Goal: Task Accomplishment & Management: Manage account settings

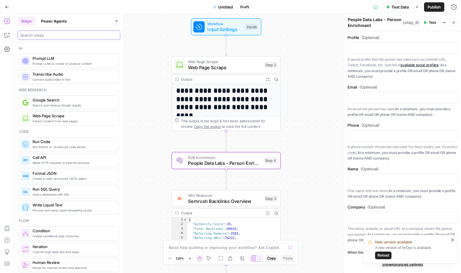
click at [42, 36] on input "search" at bounding box center [68, 35] width 97 height 6
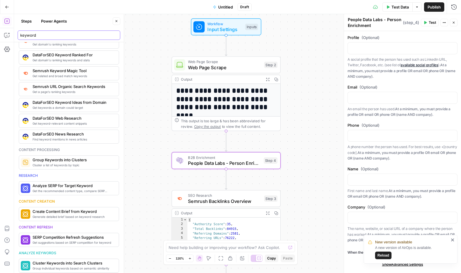
scroll to position [86, 0]
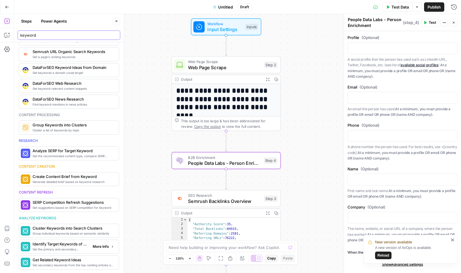
type input "keyword"
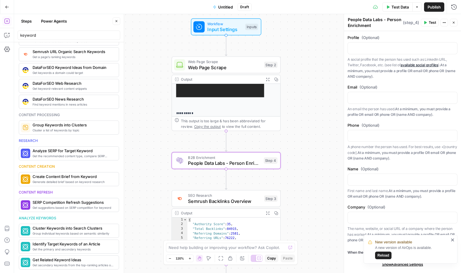
scroll to position [183, 0]
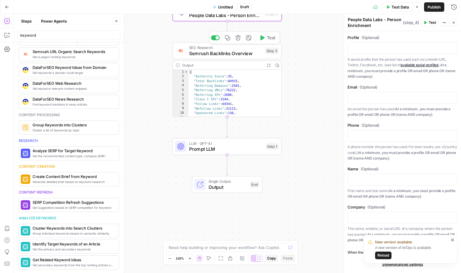
click at [238, 38] on icon "button" at bounding box center [238, 37] width 5 height 5
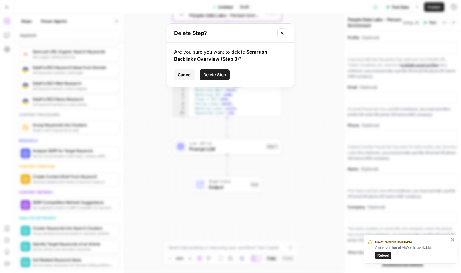
click at [220, 73] on span "Delete Step" at bounding box center [214, 75] width 23 height 6
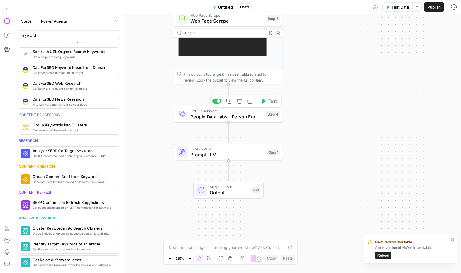
click at [266, 103] on icon "button" at bounding box center [264, 101] width 6 height 6
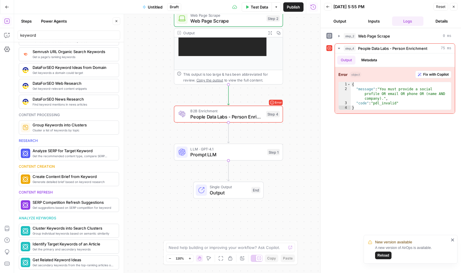
click at [358, 14] on header "Back 10/08/25 at 5:55 PM Reset Close Output Inputs Logs Details" at bounding box center [391, 14] width 141 height 28
click at [384, 257] on span "Reload" at bounding box center [384, 255] width 12 height 5
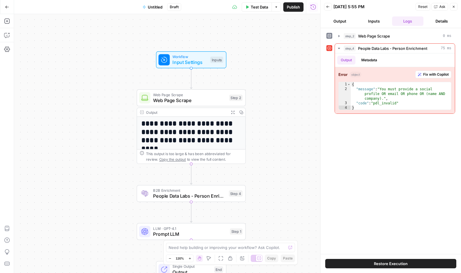
click at [8, 4] on button "Go Back" at bounding box center [7, 7] width 11 height 11
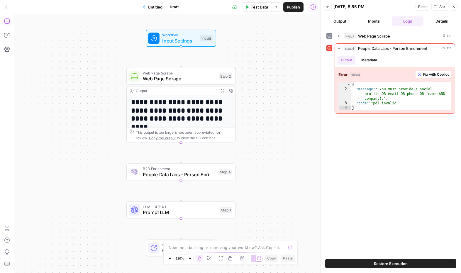
click at [7, 23] on icon "button" at bounding box center [6, 20] width 5 height 5
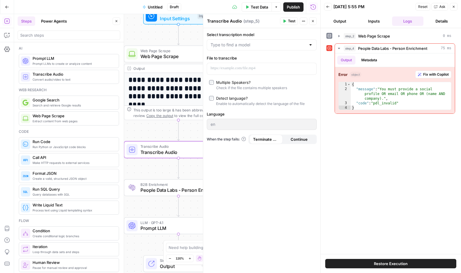
click at [314, 19] on icon "button" at bounding box center [313, 21] width 4 height 4
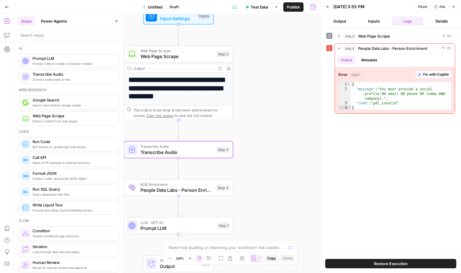
click at [193, 100] on h1 "**********" at bounding box center [179, 92] width 100 height 33
click at [180, 57] on span "Web Page Scrape" at bounding box center [177, 56] width 73 height 7
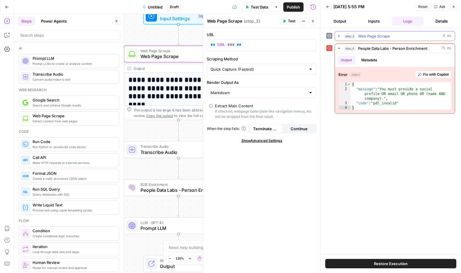
click at [421, 34] on div "step_2 Web Page Scrape 0 ms" at bounding box center [398, 36] width 108 height 6
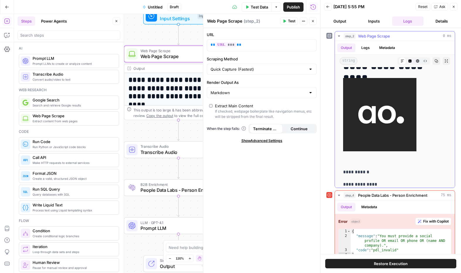
scroll to position [215, 0]
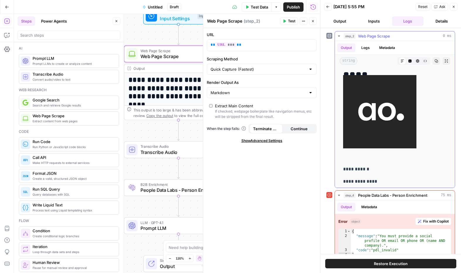
click at [375, 112] on img at bounding box center [379, 111] width 73 height 73
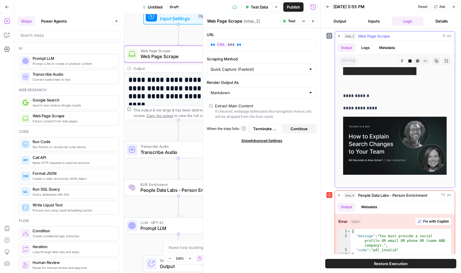
scroll to position [285, 0]
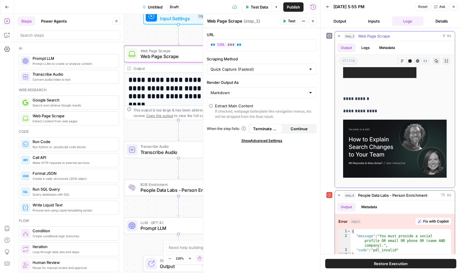
click at [384, 134] on img at bounding box center [395, 149] width 104 height 58
click at [370, 50] on button "Logs" at bounding box center [366, 47] width 16 height 9
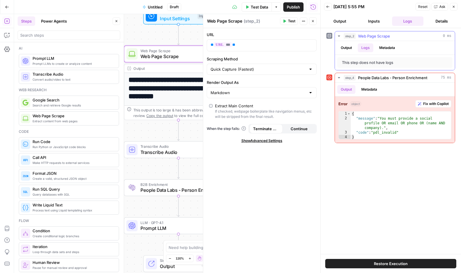
click at [394, 46] on button "Metadata" at bounding box center [387, 47] width 23 height 9
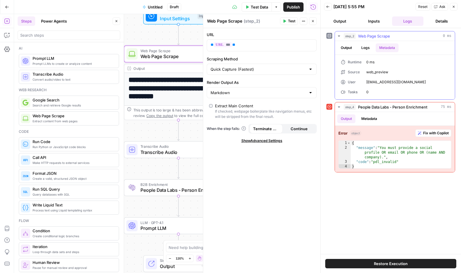
click at [369, 46] on button "Logs" at bounding box center [366, 47] width 16 height 9
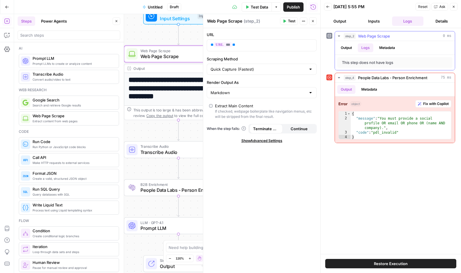
click at [349, 46] on button "Output" at bounding box center [347, 47] width 18 height 9
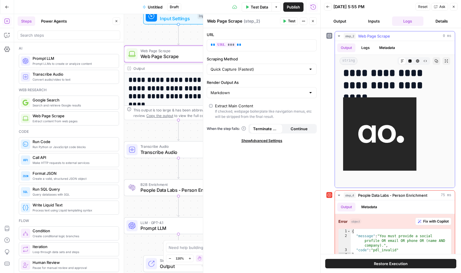
scroll to position [198, 0]
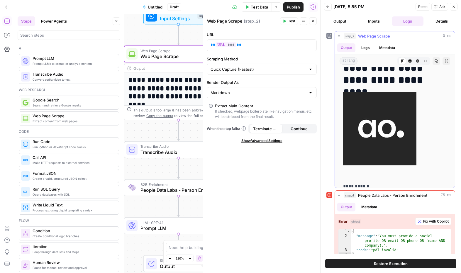
click at [395, 48] on button "Metadata" at bounding box center [387, 47] width 23 height 9
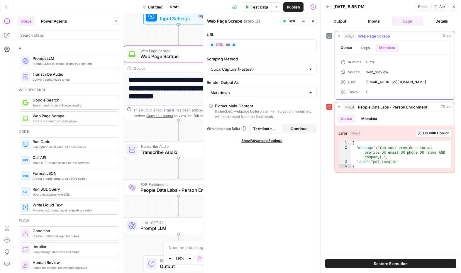
click at [370, 49] on button "Logs" at bounding box center [366, 47] width 16 height 9
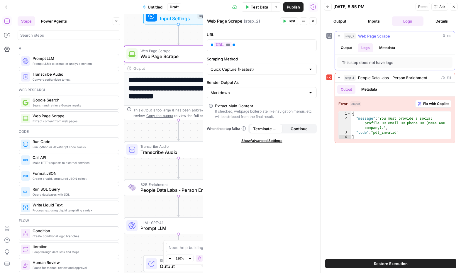
click at [356, 50] on button "Output" at bounding box center [347, 47] width 18 height 9
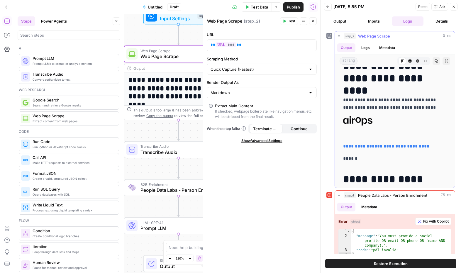
scroll to position [50, 0]
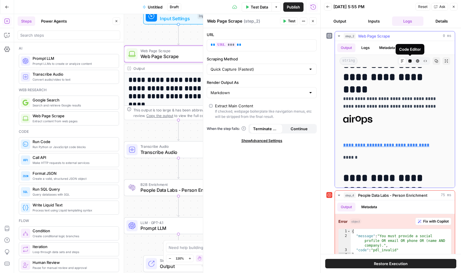
click at [413, 62] on button "Code Editor" at bounding box center [411, 61] width 8 height 8
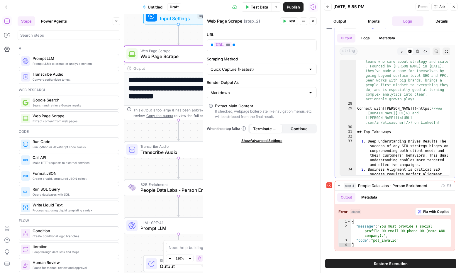
scroll to position [269, 0]
type textarea "**********"
click at [420, 107] on div "[ Seer Interactive ] ( <https: //www .[DOMAIN_NAME][URL]>) is a performance mar…" at bounding box center [403, 145] width 94 height 200
drag, startPoint x: 419, startPoint y: 107, endPoint x: 424, endPoint y: 112, distance: 7.2
click at [424, 112] on div "[ Seer Interactive ] ( <https: //www .[DOMAIN_NAME][URL]>) is a performance mar…" at bounding box center [403, 145] width 94 height 200
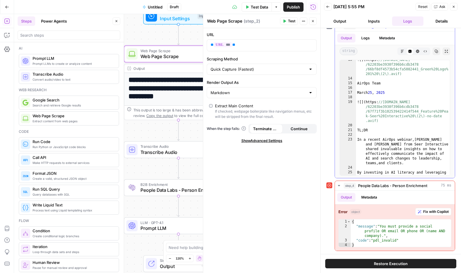
scroll to position [122, 0]
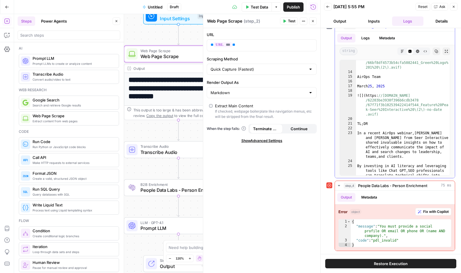
click at [385, 35] on button "Metadata" at bounding box center [387, 38] width 23 height 9
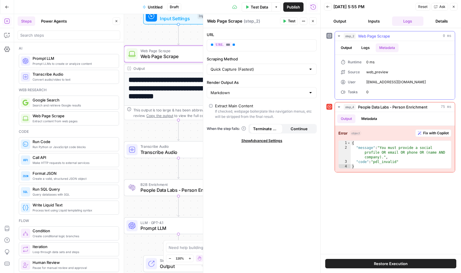
scroll to position [0, 0]
click at [363, 44] on button "Logs" at bounding box center [366, 47] width 16 height 9
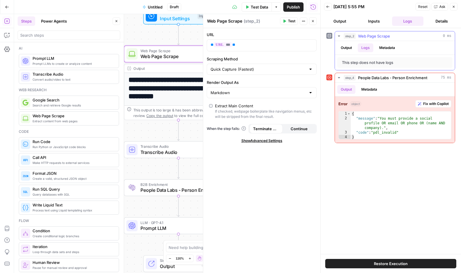
click at [345, 48] on button "Output" at bounding box center [347, 47] width 18 height 9
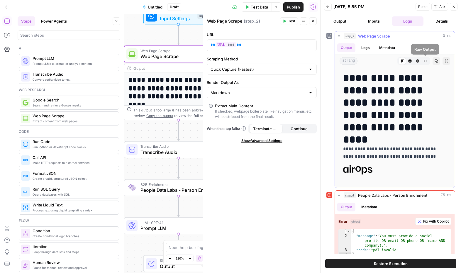
click at [425, 60] on icon "button" at bounding box center [426, 61] width 4 height 4
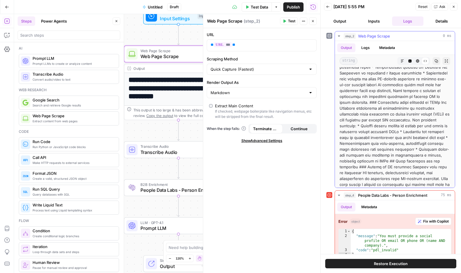
scroll to position [127, 0]
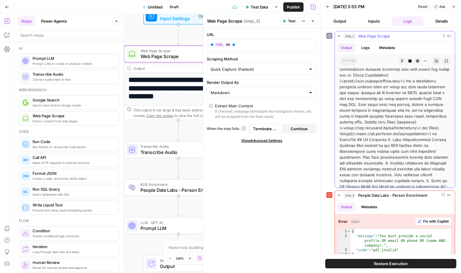
click at [417, 59] on icon "button" at bounding box center [418, 61] width 4 height 4
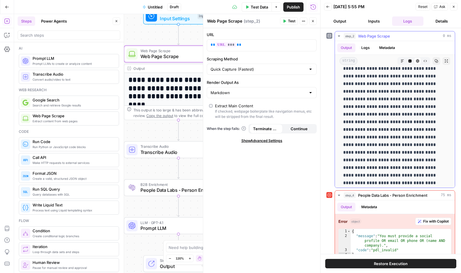
scroll to position [323, 0]
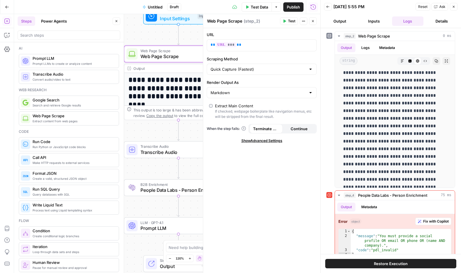
click at [303, 23] on icon "button" at bounding box center [304, 21] width 4 height 4
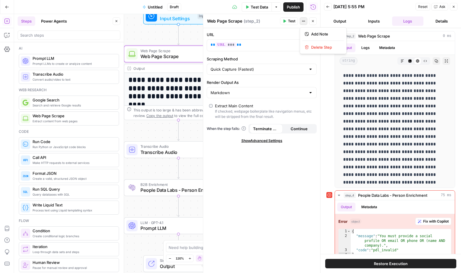
click at [383, 15] on header "Back [DATE] 5:55 PM Reset Ask Close Output Inputs Logs Details" at bounding box center [391, 14] width 141 height 28
click at [377, 21] on button "Inputs" at bounding box center [374, 20] width 32 height 9
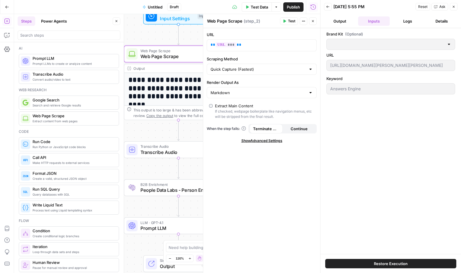
type input "AirOps"
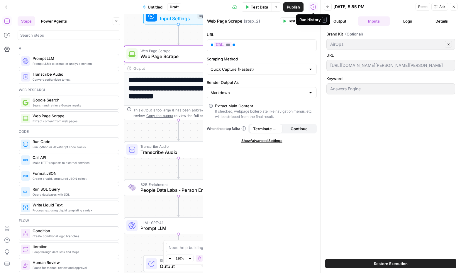
click at [186, 22] on div "Workflow Input Settings Inputs Test Step" at bounding box center [179, 16] width 70 height 17
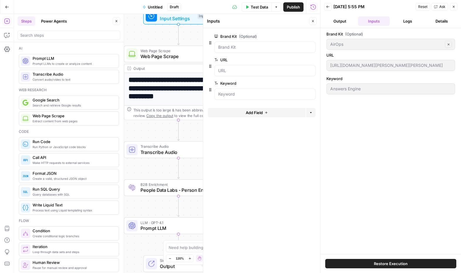
click at [257, 112] on span "Add Field" at bounding box center [254, 113] width 17 height 6
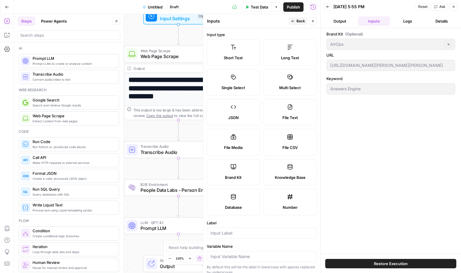
click at [242, 52] on label "Short Text" at bounding box center [233, 52] width 53 height 26
click at [223, 238] on div at bounding box center [262, 233] width 110 height 11
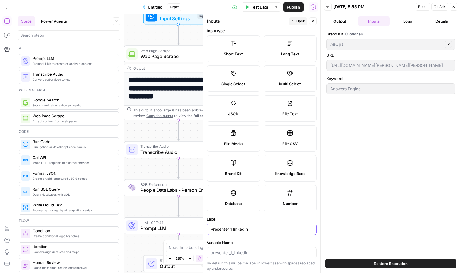
scroll to position [112, 0]
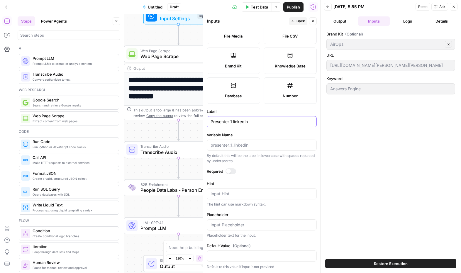
type input "Presenter 1 linkedin"
click at [232, 171] on div at bounding box center [231, 172] width 11 height 6
click at [232, 171] on div at bounding box center [233, 171] width 5 height 5
click at [229, 171] on div at bounding box center [228, 171] width 5 height 5
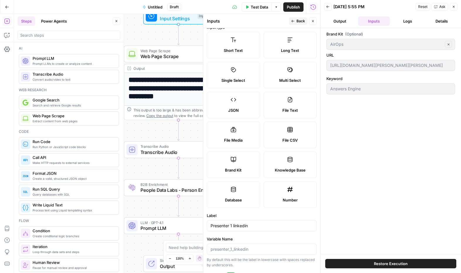
scroll to position [0, 0]
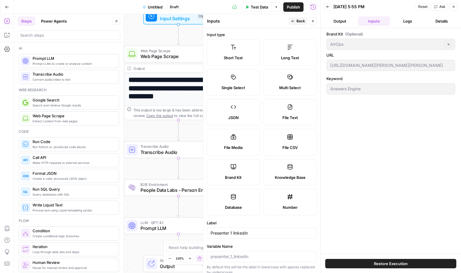
click at [292, 26] on header "Inputs Inputs Back Close" at bounding box center [261, 21] width 117 height 14
click at [294, 23] on button "Back" at bounding box center [298, 21] width 18 height 8
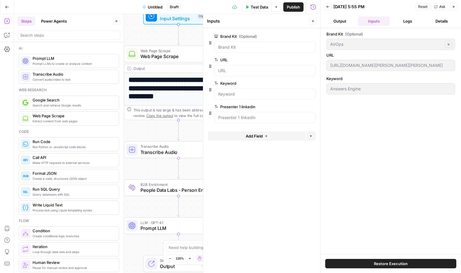
click at [260, 135] on span "Add Field" at bounding box center [254, 136] width 17 height 6
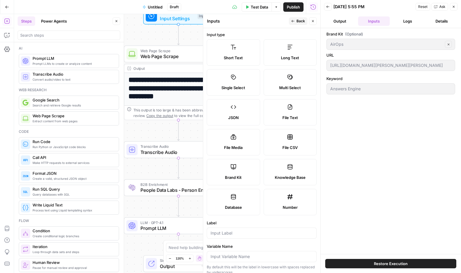
click at [243, 54] on label "Short Text" at bounding box center [233, 52] width 53 height 26
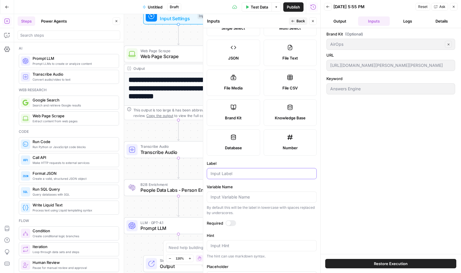
click at [230, 176] on input "Label" at bounding box center [262, 174] width 102 height 6
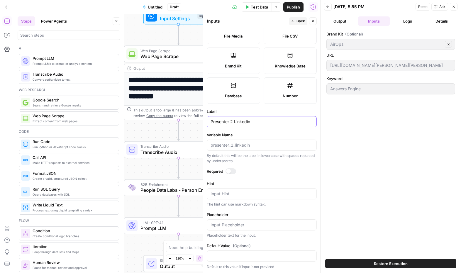
scroll to position [0, 0]
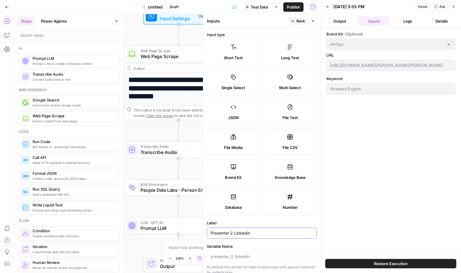
type input "Presenter 2 Linkedin"
click at [296, 20] on button "Back" at bounding box center [298, 21] width 18 height 8
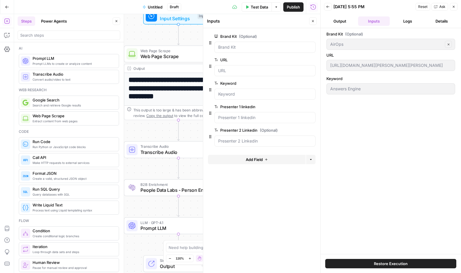
click at [247, 159] on span "Add Field" at bounding box center [254, 160] width 17 height 6
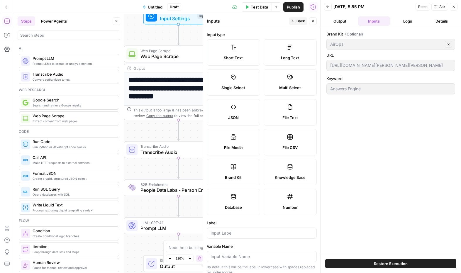
click at [233, 58] on span "Short Text" at bounding box center [233, 58] width 19 height 6
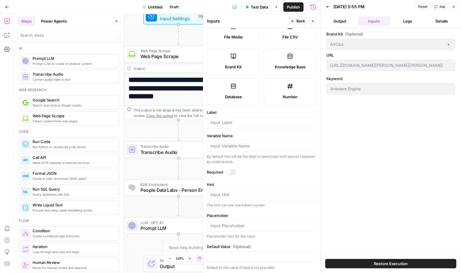
scroll to position [112, 0]
click at [216, 121] on input "Label" at bounding box center [262, 122] width 102 height 6
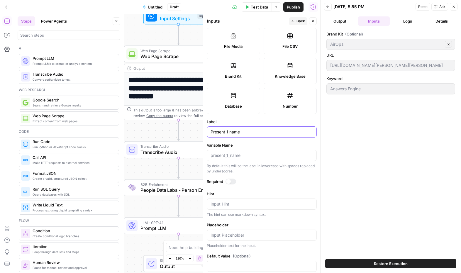
scroll to position [103, 0]
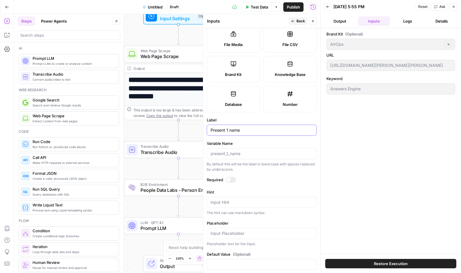
type input "Present 1 name"
click at [231, 180] on div at bounding box center [231, 180] width 11 height 6
click at [296, 19] on button "Back" at bounding box center [298, 21] width 18 height 8
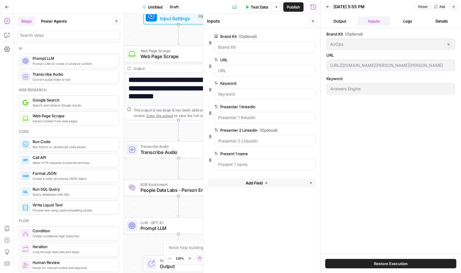
click at [242, 183] on button "Add Field" at bounding box center [257, 182] width 98 height 9
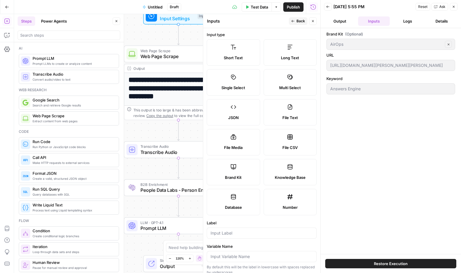
click at [256, 52] on label "Short Text" at bounding box center [233, 52] width 53 height 26
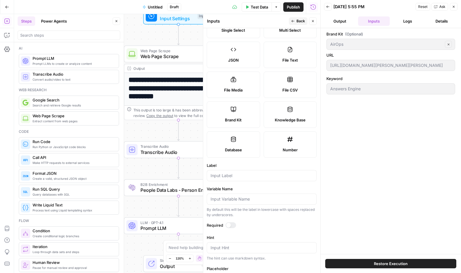
click at [233, 170] on div at bounding box center [262, 175] width 110 height 11
type input "Presenter 2 Name"
click at [253, 164] on label "Label" at bounding box center [262, 166] width 110 height 6
click at [253, 173] on input "Presenter 2 Name" at bounding box center [262, 176] width 102 height 6
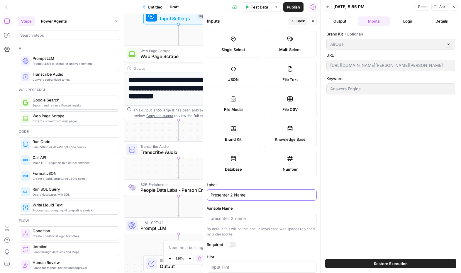
scroll to position [39, 0]
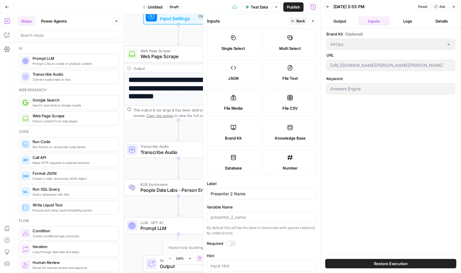
click at [301, 187] on div "Label Presenter 2 Name" at bounding box center [262, 190] width 110 height 19
click at [295, 181] on form "Input type Short Text Long Text Single Select Multi Select JSON File Text File …" at bounding box center [261, 150] width 117 height 245
click at [300, 16] on header "Inputs Inputs Back Close" at bounding box center [261, 21] width 117 height 14
click at [300, 21] on span "Back" at bounding box center [301, 20] width 9 height 5
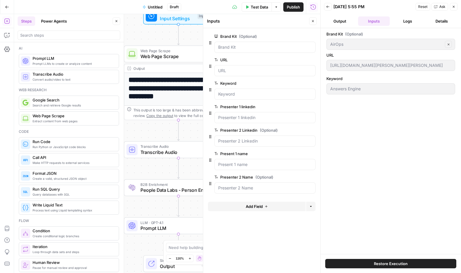
click at [181, 100] on h1 "**********" at bounding box center [179, 92] width 100 height 33
click at [193, 113] on div "This output is too large & has been abbreviated for review. Copy the output to …" at bounding box center [182, 112] width 97 height 11
click at [314, 22] on icon "button" at bounding box center [313, 21] width 4 height 4
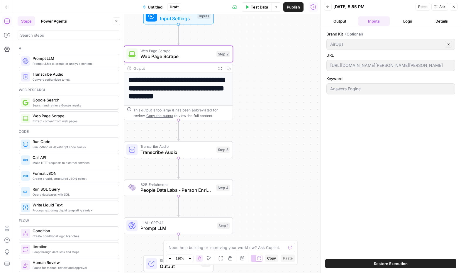
click at [193, 91] on h1 "**********" at bounding box center [179, 92] width 100 height 33
click at [215, 55] on div "Web Page Scrape Web Page Scrape Step 2 Copy step Delete step Add Note Test" at bounding box center [179, 54] width 104 height 12
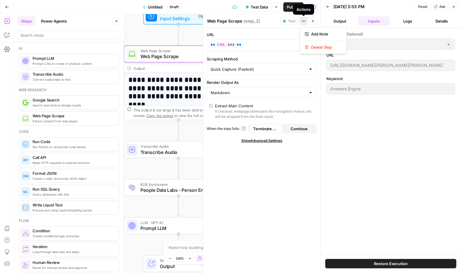
click at [304, 22] on icon "button" at bounding box center [304, 21] width 4 height 4
click at [245, 191] on div "URL ** *** ** Variables Menu Scraping Method Quick Capture (Fastest) Render Out…" at bounding box center [261, 150] width 117 height 245
click at [260, 84] on label "Render Output As" at bounding box center [262, 83] width 110 height 6
click at [260, 90] on input "Markdown" at bounding box center [258, 93] width 95 height 6
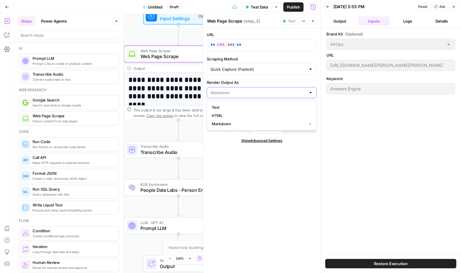
click at [260, 92] on input "Render Output As" at bounding box center [258, 93] width 95 height 6
click at [233, 111] on button "Text" at bounding box center [262, 107] width 105 height 8
type input "Text"
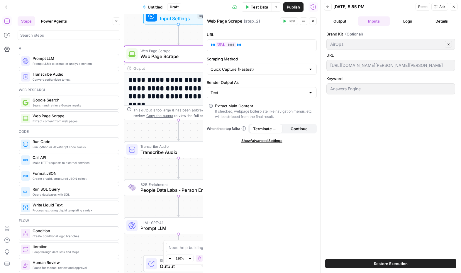
click at [247, 97] on div "Text" at bounding box center [262, 92] width 110 height 11
click at [248, 95] on input "Render Output As" at bounding box center [258, 93] width 95 height 6
click at [229, 120] on button "Markdown" at bounding box center [262, 124] width 105 height 8
type input "Markdown"
click at [301, 127] on span "Continue" at bounding box center [299, 129] width 17 height 6
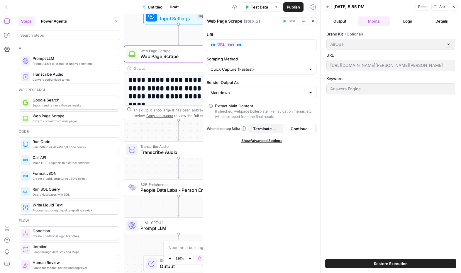
click at [266, 128] on span "Terminate Workflow" at bounding box center [266, 129] width 26 height 6
click at [341, 23] on button "Output" at bounding box center [340, 20] width 32 height 9
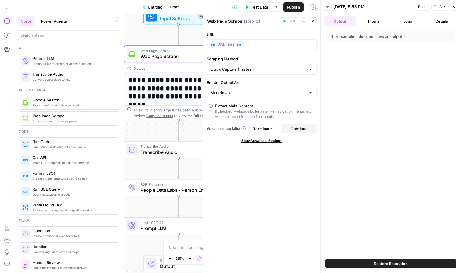
click at [360, 38] on div "This execution does not have an output" at bounding box center [378, 36] width 95 height 6
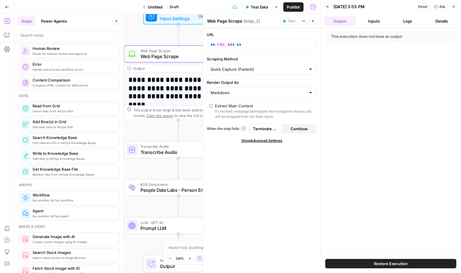
scroll to position [215, 0]
click at [381, 37] on div "This execution does not have an output" at bounding box center [378, 36] width 95 height 6
click at [373, 23] on button "Inputs" at bounding box center [374, 20] width 32 height 9
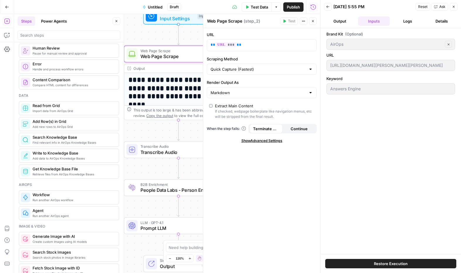
click at [174, 122] on div "**********" at bounding box center [167, 143] width 306 height 259
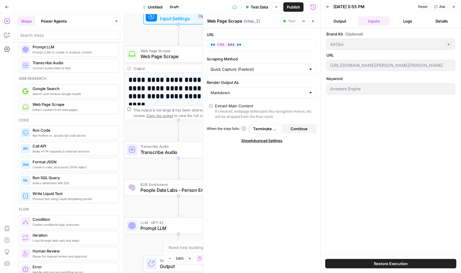
scroll to position [0, 0]
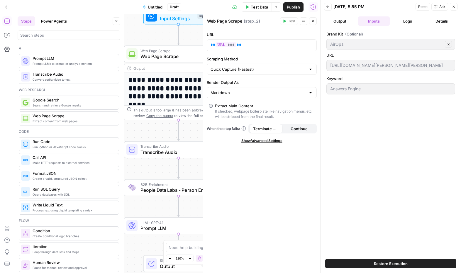
click at [73, 115] on span "Web Page Scrape" at bounding box center [74, 116] width 82 height 6
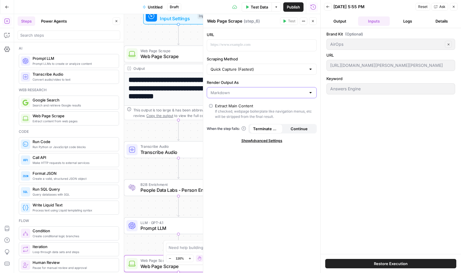
click at [283, 92] on input "Render Output As" at bounding box center [258, 93] width 95 height 6
type input "Markdown"
click at [298, 169] on div "URL Scraping Method Quick Capture (Fastest) Render Output As Markdown Extract M…" at bounding box center [261, 150] width 117 height 245
click at [344, 21] on button "Output" at bounding box center [340, 20] width 32 height 9
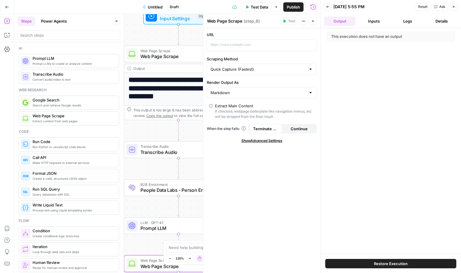
click at [354, 37] on div "This execution does not have an output" at bounding box center [378, 36] width 95 height 6
click at [394, 15] on header "Back [DATE] 5:55 PM Reset Ask Close Output Inputs Logs Details" at bounding box center [391, 14] width 141 height 28
click at [386, 18] on button "Inputs" at bounding box center [374, 20] width 32 height 9
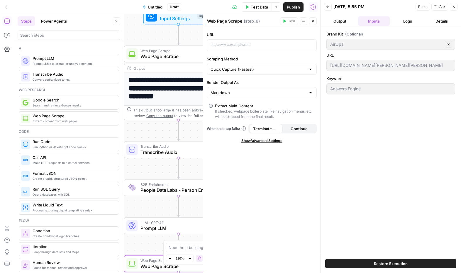
click at [457, 7] on button "Close" at bounding box center [454, 7] width 8 height 8
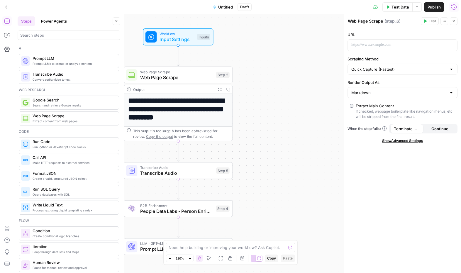
click at [186, 33] on span "Workflow" at bounding box center [177, 34] width 35 height 6
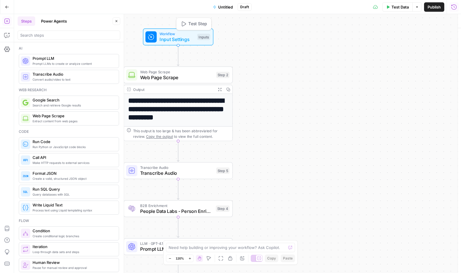
type textarea "Inputs"
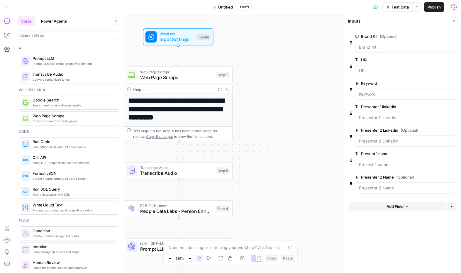
click at [439, 109] on span "edit field" at bounding box center [434, 107] width 13 height 5
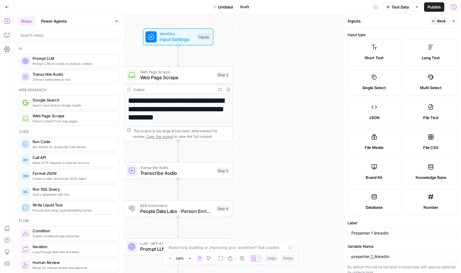
scroll to position [66, 0]
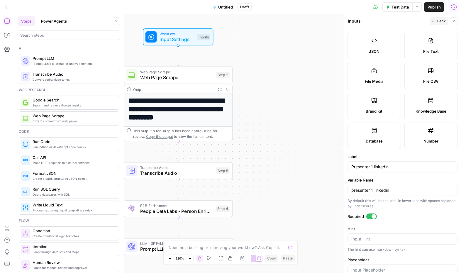
click at [374, 218] on div at bounding box center [374, 216] width 5 height 5
click at [433, 21] on icon "button" at bounding box center [434, 21] width 4 height 4
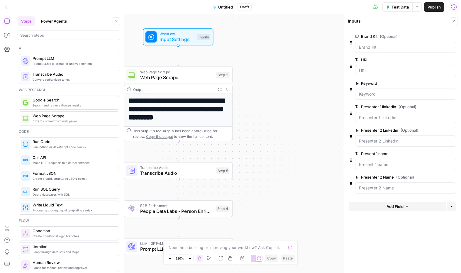
click at [381, 152] on label "Present 1 name" at bounding box center [389, 154] width 68 height 6
click at [381, 162] on name "Present 1 name" at bounding box center [406, 165] width 94 height 6
click at [427, 156] on button "edit field" at bounding box center [437, 153] width 23 height 7
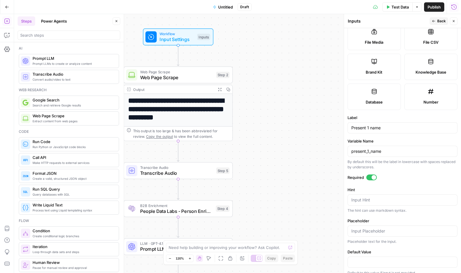
scroll to position [107, 0]
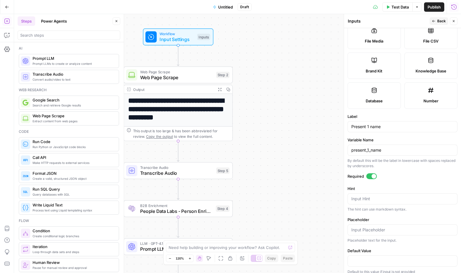
click at [371, 177] on div at bounding box center [372, 176] width 11 height 6
click at [452, 21] on button "Close" at bounding box center [454, 21] width 8 height 8
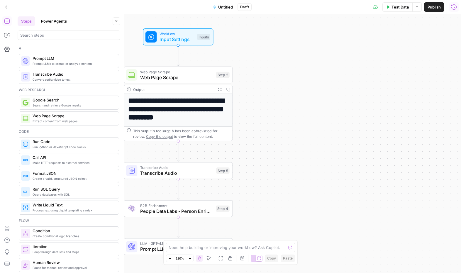
click at [218, 91] on button "Expand Output" at bounding box center [220, 89] width 9 height 9
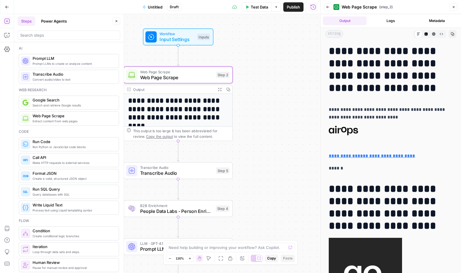
click at [205, 92] on div "Output" at bounding box center [173, 90] width 80 height 6
click at [219, 90] on icon "button" at bounding box center [220, 89] width 4 height 4
click at [128, 90] on icon at bounding box center [129, 89] width 4 height 4
click at [219, 89] on icon "button" at bounding box center [220, 89] width 4 height 4
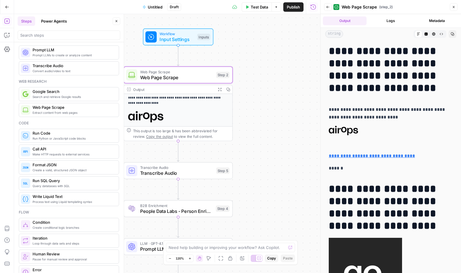
scroll to position [0, 0]
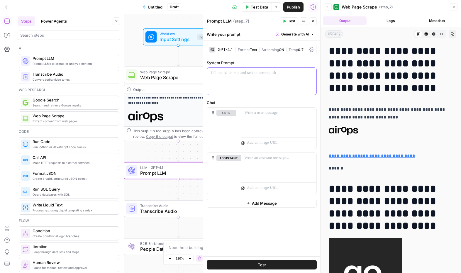
click at [228, 72] on p at bounding box center [262, 73] width 102 height 6
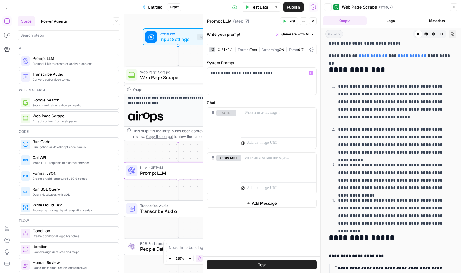
scroll to position [460, 0]
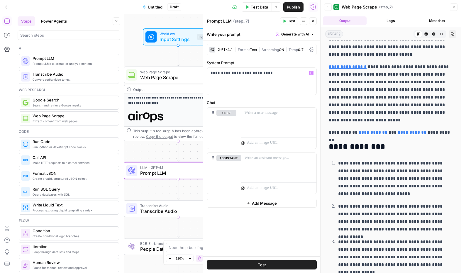
click at [443, 35] on icon "button" at bounding box center [442, 34] width 4 height 4
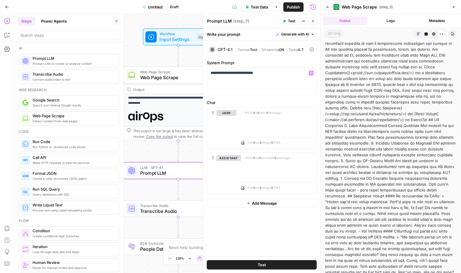
scroll to position [0, 0]
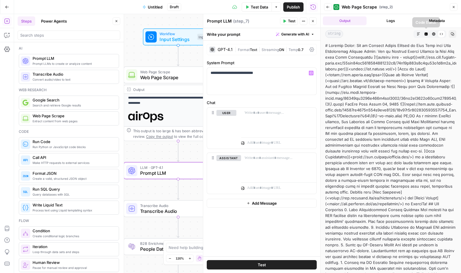
click at [428, 34] on icon "button" at bounding box center [427, 34] width 4 height 4
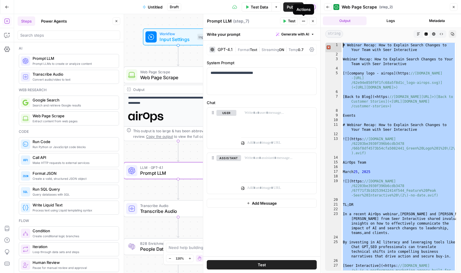
drag, startPoint x: 436, startPoint y: 265, endPoint x: 303, endPoint y: 12, distance: 285.6
click at [303, 12] on body "**********" at bounding box center [230, 136] width 461 height 273
type textarea "**********"
click at [241, 80] on div "**********" at bounding box center [261, 81] width 109 height 27
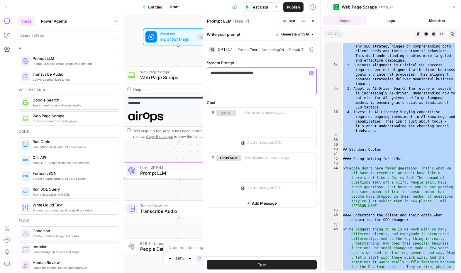
scroll to position [304, 0]
click at [433, 35] on icon "button" at bounding box center [434, 34] width 4 height 4
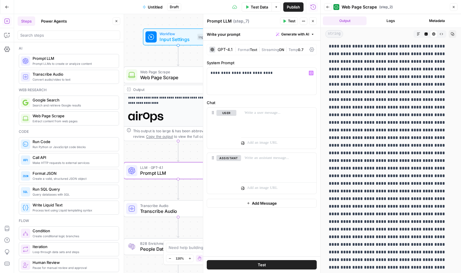
scroll to position [395, 0]
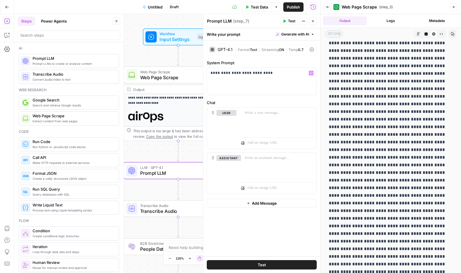
click at [421, 33] on button "Markdown" at bounding box center [419, 34] width 8 height 8
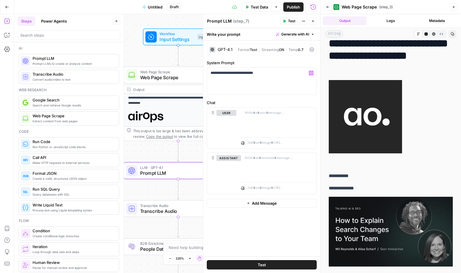
scroll to position [207, 0]
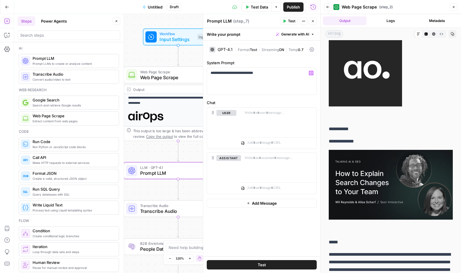
click at [383, 186] on img at bounding box center [391, 185] width 124 height 70
drag, startPoint x: 366, startPoint y: 142, endPoint x: 328, endPoint y: 129, distance: 40.3
copy div "**********"
click at [427, 33] on icon "button" at bounding box center [426, 34] width 3 height 3
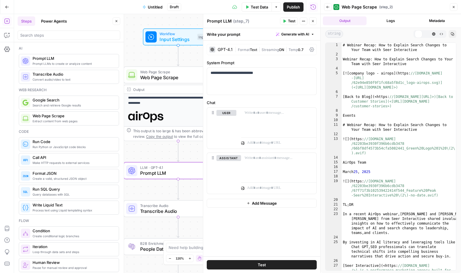
scroll to position [0, 0]
type textarea "**********"
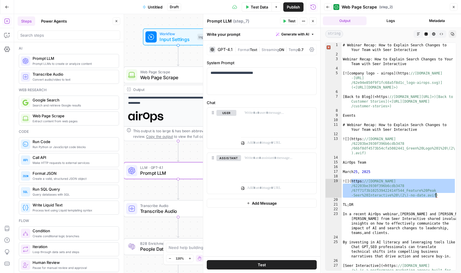
drag, startPoint x: 353, startPoint y: 182, endPoint x: 437, endPoint y: 195, distance: 84.9
click at [437, 195] on div "# Webinar Recap: How to Explain Search Changes to Your Team with Seer Interacti…" at bounding box center [399, 182] width 114 height 279
click at [46, 36] on input "search" at bounding box center [68, 35] width 97 height 6
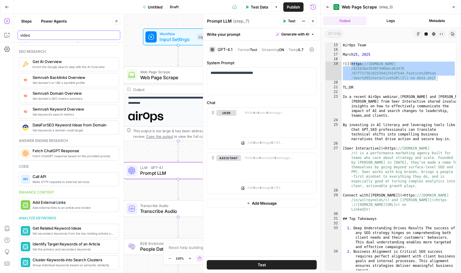
scroll to position [118, 0]
type input "video"
click at [422, 133] on div "AirOps Team [DATE] ! [ ] ( https: //[DOMAIN_NAME] /62203be3930f396b6cdb3478 /67…" at bounding box center [399, 170] width 114 height 256
drag, startPoint x: 397, startPoint y: 77, endPoint x: 354, endPoint y: 65, distance: 44.8
click at [354, 65] on div "AirOps Team [DATE] ! [ ] ( https: //[DOMAIN_NAME] /62203be3930f396b6cdb3478 /67…" at bounding box center [399, 170] width 114 height 256
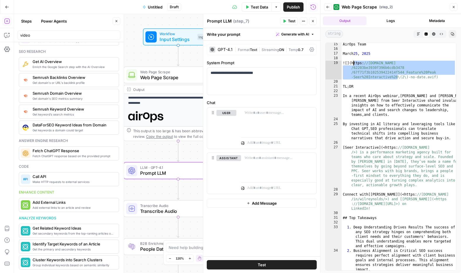
type textarea "**********"
click at [418, 70] on div "AirOps Team [DATE] ! [ ] ( https: //[DOMAIN_NAME] /62203be3930f396b6cdb3478 /67…" at bounding box center [399, 170] width 114 height 256
drag, startPoint x: 436, startPoint y: 78, endPoint x: 351, endPoint y: 64, distance: 86.9
click at [351, 64] on div "AirOps Team [DATE] ! [ ] ( https: //[DOMAIN_NAME] /62203be3930f396b6cdb3478 /67…" at bounding box center [399, 170] width 114 height 256
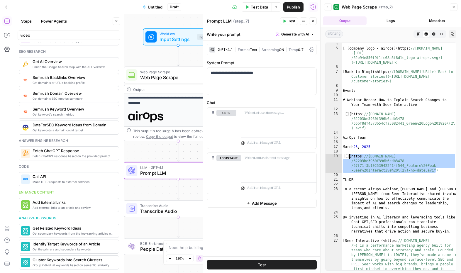
scroll to position [24, 0]
click at [315, 22] on button "Close" at bounding box center [313, 21] width 8 height 8
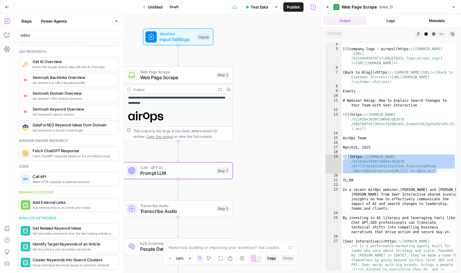
click at [205, 70] on span "Web Page Scrape" at bounding box center [176, 72] width 73 height 6
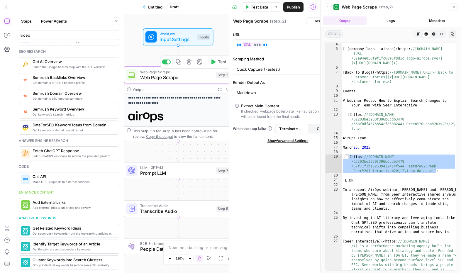
click at [203, 77] on div at bounding box center [203, 143] width 6 height 259
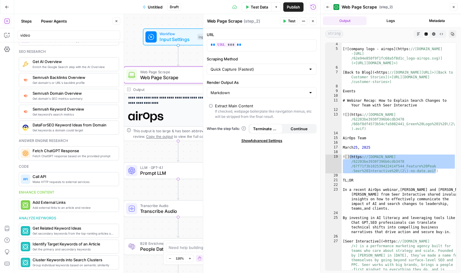
click at [314, 70] on div "Quick Capture (Fastest)" at bounding box center [262, 69] width 110 height 11
click at [260, 94] on span "Detailed Scrape (Slowest)" at bounding box center [261, 92] width 98 height 6
type input "Detailed Scrape (Slowest)"
click at [288, 22] on span "Test" at bounding box center [291, 20] width 7 height 5
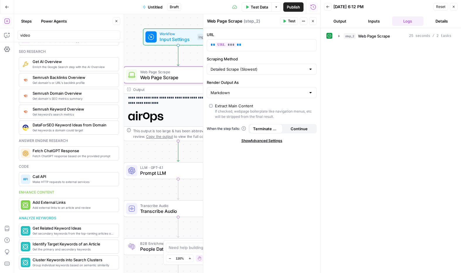
click at [383, 21] on button "Inputs" at bounding box center [374, 20] width 32 height 9
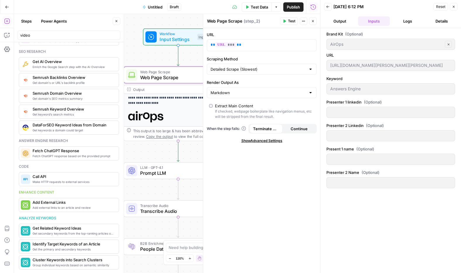
click at [340, 24] on button "Output" at bounding box center [340, 20] width 32 height 9
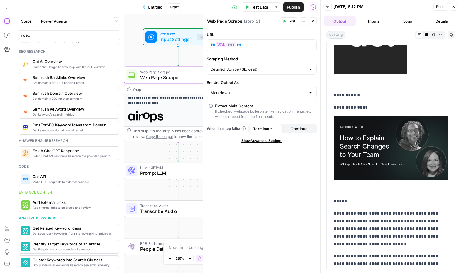
scroll to position [241, 0]
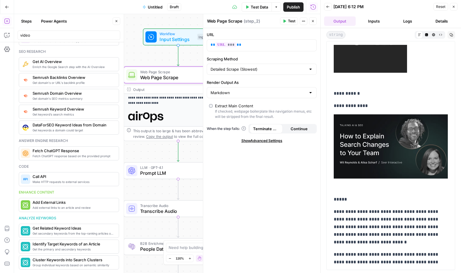
click at [377, 153] on img at bounding box center [391, 146] width 114 height 64
click at [376, 153] on img at bounding box center [391, 146] width 114 height 64
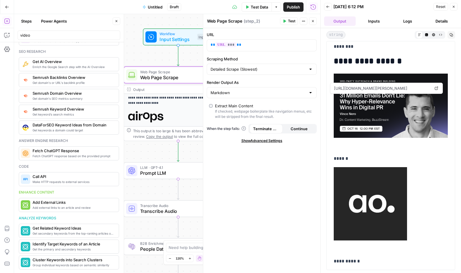
scroll to position [2067, 0]
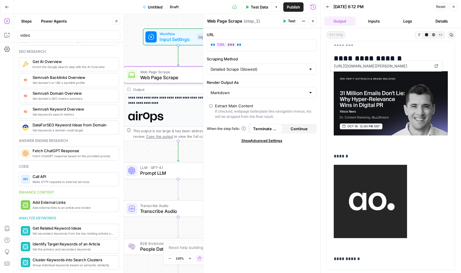
click at [370, 65] on span "[URL][DOMAIN_NAME][PERSON_NAME]" at bounding box center [382, 66] width 99 height 11
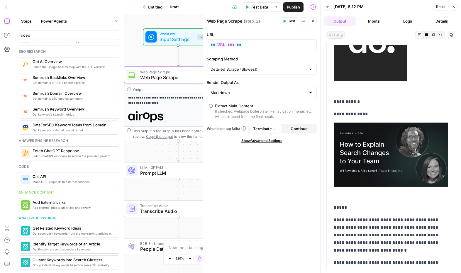
scroll to position [0, 0]
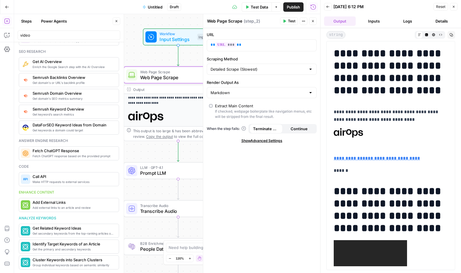
click at [407, 18] on button "Logs" at bounding box center [408, 20] width 32 height 9
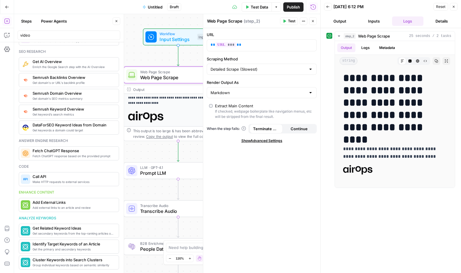
click at [381, 28] on header "Back [DATE] 6:12 PM Reset Close Output Inputs Logs Details" at bounding box center [391, 14] width 141 height 28
click at [343, 22] on button "Output" at bounding box center [340, 20] width 32 height 9
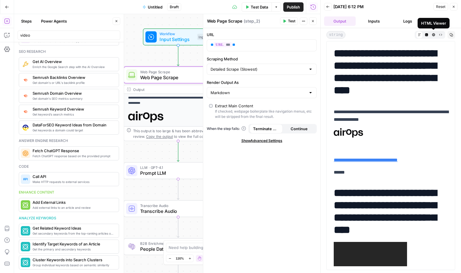
click at [426, 34] on icon "button" at bounding box center [426, 34] width 3 height 3
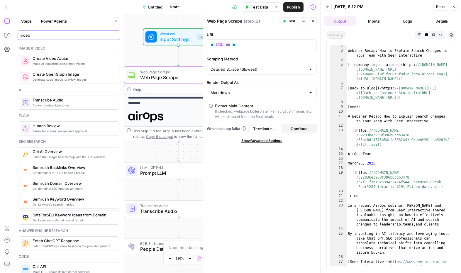
click at [51, 37] on input "video" at bounding box center [68, 35] width 97 height 6
type input "schema"
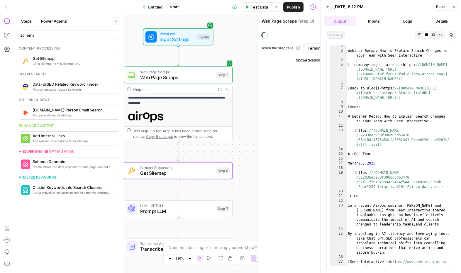
type textarea "Get Sitemap"
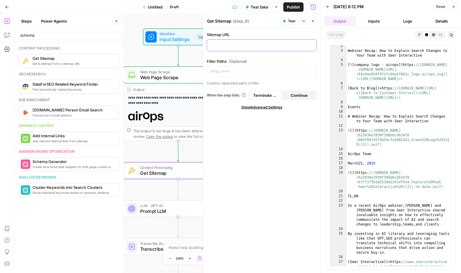
click at [246, 46] on p at bounding box center [262, 45] width 102 height 6
click at [276, 123] on div "**********" at bounding box center [261, 150] width 117 height 245
click at [290, 23] on span "Test" at bounding box center [291, 20] width 7 height 5
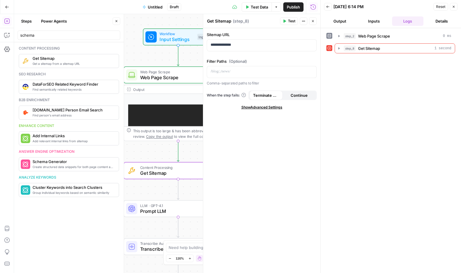
scroll to position [119, 0]
click at [253, 44] on p "**********" at bounding box center [262, 45] width 102 height 6
click at [311, 46] on icon "button" at bounding box center [311, 45] width 3 height 3
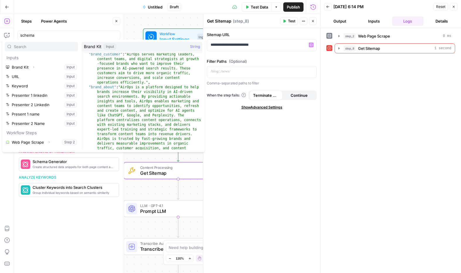
scroll to position [0, 0]
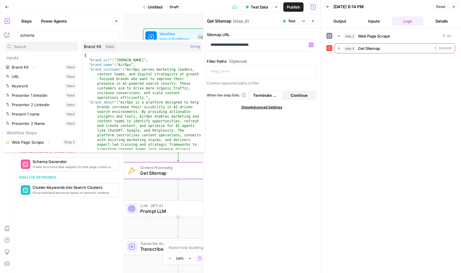
click at [299, 57] on div "**********" at bounding box center [261, 150] width 117 height 245
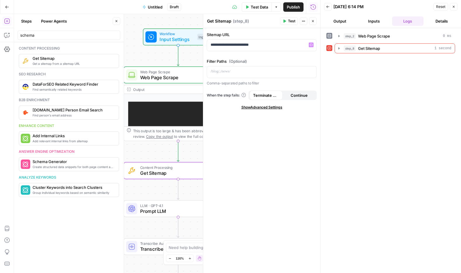
click at [331, 49] on icon at bounding box center [330, 48] width 4 height 4
click at [282, 23] on button "Test" at bounding box center [289, 21] width 18 height 8
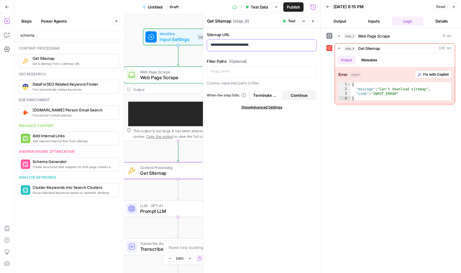
click at [255, 47] on p "**********" at bounding box center [262, 45] width 102 height 6
drag, startPoint x: 240, startPoint y: 44, endPoint x: 186, endPoint y: 43, distance: 53.4
click at [186, 43] on body "**********" at bounding box center [230, 136] width 461 height 273
copy p "**********"
click at [278, 40] on div "**********" at bounding box center [261, 45] width 109 height 11
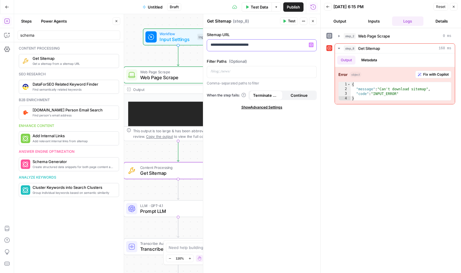
drag, startPoint x: 275, startPoint y: 42, endPoint x: 171, endPoint y: 47, distance: 104.9
click at [171, 47] on body "**********" at bounding box center [230, 136] width 461 height 273
click at [284, 59] on label "Filter Paths (Optional)" at bounding box center [262, 61] width 110 height 6
click at [287, 23] on button "Test" at bounding box center [289, 21] width 18 height 8
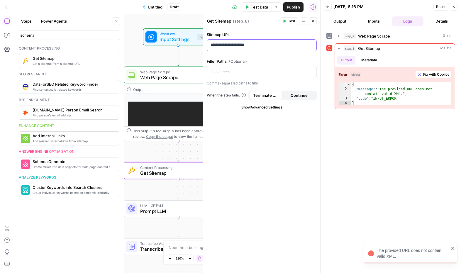
click at [263, 41] on div "**********" at bounding box center [261, 45] width 109 height 11
click at [263, 46] on p "**********" at bounding box center [262, 45] width 102 height 6
click at [284, 21] on icon "button" at bounding box center [285, 21] width 4 height 4
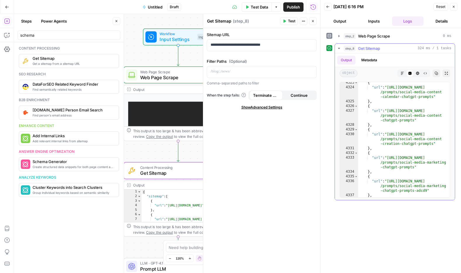
scroll to position [9504, 0]
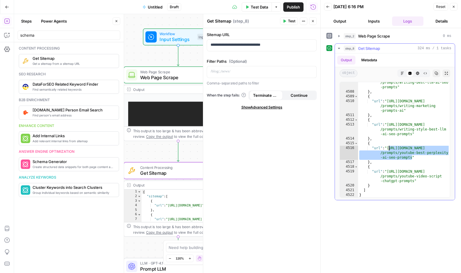
drag, startPoint x: 413, startPoint y: 158, endPoint x: 390, endPoint y: 148, distance: 25.0
click at [389, 148] on div ""url" : "[URL][DOMAIN_NAME] /prompts/writing-best-llm-ai-seo -prompts" } , { "u…" at bounding box center [404, 142] width 92 height 134
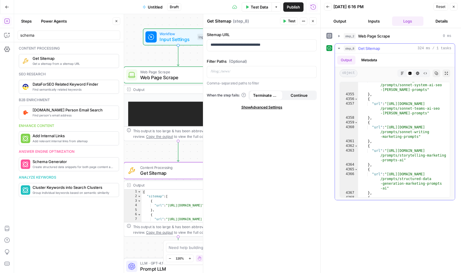
scroll to position [9251, 0]
click at [408, 122] on div ""url" : "[URL][DOMAIN_NAME] /prompts/sonnet-system-ai-seo -[PERSON_NAME]-prompt…" at bounding box center [404, 145] width 92 height 134
type textarea "*"
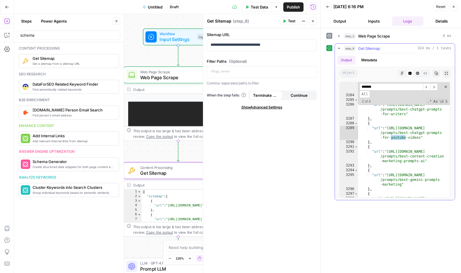
scroll to position [6909, 0]
type input "*******"
click at [55, 42] on div "Content processing Get a sitemap from a sitemap URL Get Sitemap Seo research Fi…" at bounding box center [69, 157] width 110 height 231
click at [51, 38] on input "schema" at bounding box center [68, 35] width 97 height 6
click at [87, 165] on span "Create structured data snippets for both page content and images" at bounding box center [60, 167] width 55 height 5
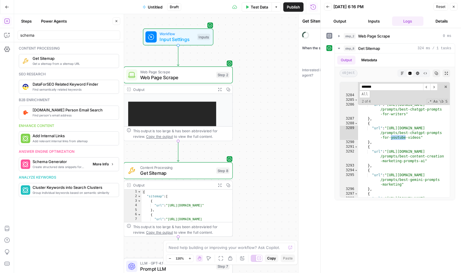
type textarea "Schema Generator"
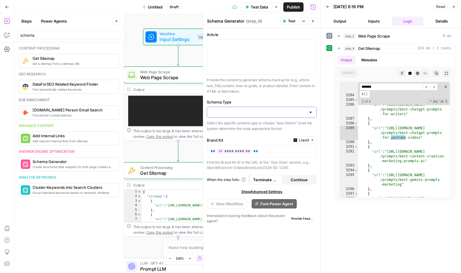
click at [248, 114] on input "Schema Type" at bounding box center [258, 112] width 95 height 6
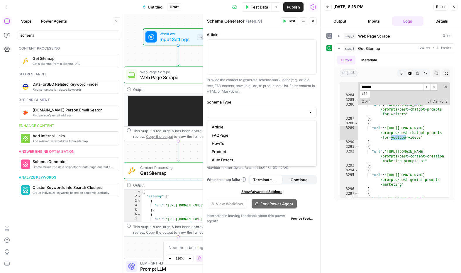
click at [319, 21] on div at bounding box center [321, 136] width 6 height 273
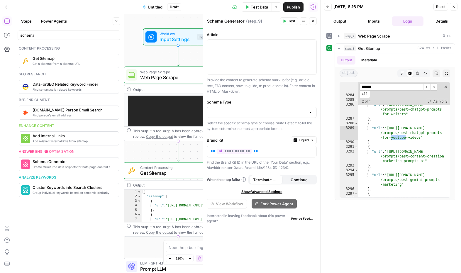
click at [312, 22] on icon "button" at bounding box center [313, 21] width 2 height 2
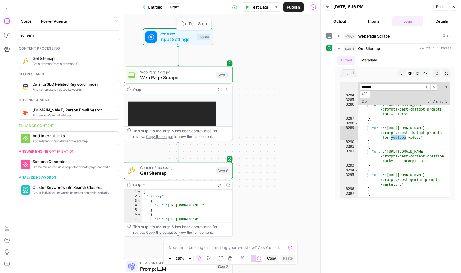
click at [182, 37] on span "Input Settings" at bounding box center [177, 39] width 35 height 7
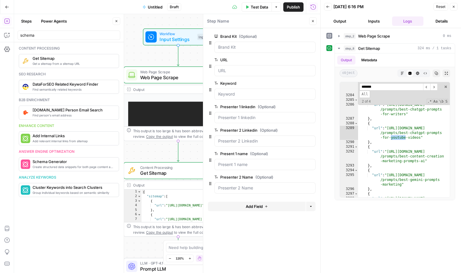
click at [257, 208] on span "Add Field" at bounding box center [254, 207] width 17 height 6
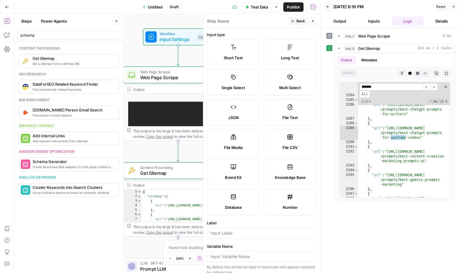
click at [230, 44] on label "Short Text" at bounding box center [233, 52] width 53 height 26
click at [236, 58] on span "Short Text" at bounding box center [233, 58] width 19 height 6
click at [232, 235] on input "Label" at bounding box center [262, 233] width 102 height 6
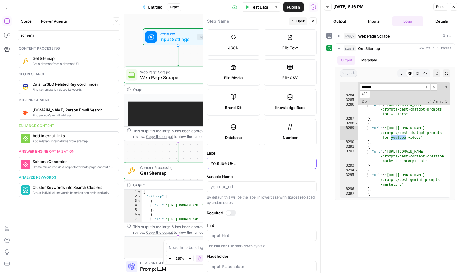
scroll to position [112, 0]
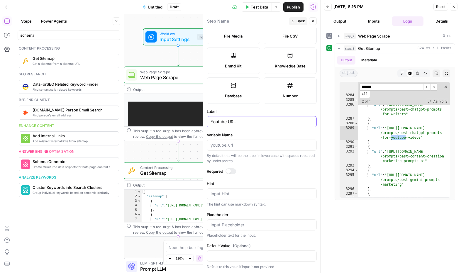
type input "Youtube URL"
click at [227, 169] on div at bounding box center [231, 172] width 11 height 6
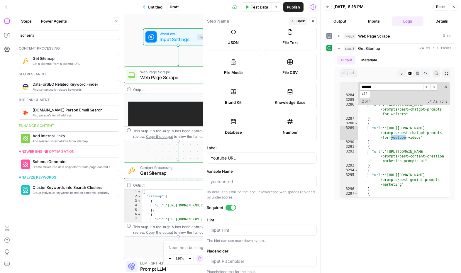
scroll to position [0, 0]
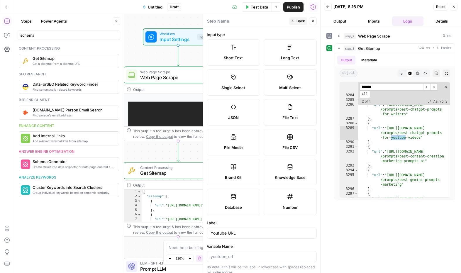
click at [300, 21] on span "Back" at bounding box center [301, 20] width 9 height 5
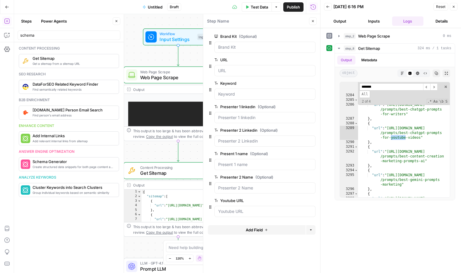
click at [298, 34] on button "edit field" at bounding box center [296, 36] width 23 height 7
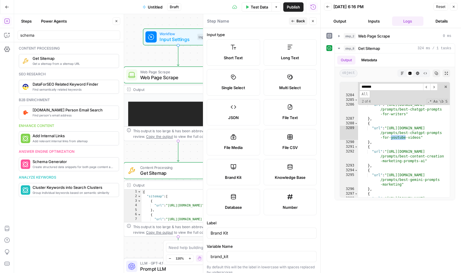
click at [302, 21] on span "Back" at bounding box center [301, 20] width 9 height 5
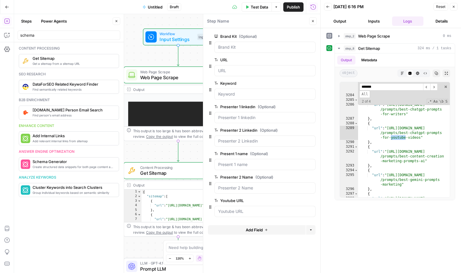
click at [378, 24] on button "Inputs" at bounding box center [374, 20] width 32 height 9
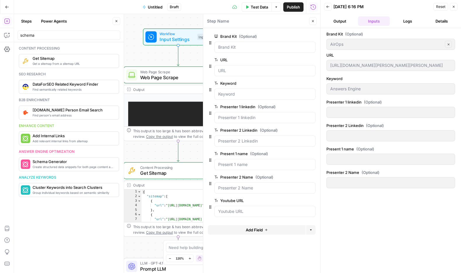
click at [346, 37] on span "(Optional)" at bounding box center [355, 34] width 18 height 6
click at [437, 41] on div "AirOps Clear" at bounding box center [391, 44] width 129 height 11
click at [296, 37] on span "edit field" at bounding box center [293, 36] width 13 height 5
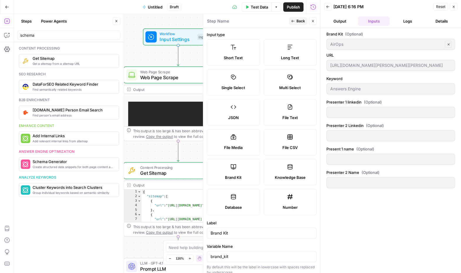
click at [297, 13] on div "Test Data Options Publish Run History" at bounding box center [250, 7] width 139 height 14
click at [298, 18] on span "Back" at bounding box center [301, 20] width 9 height 5
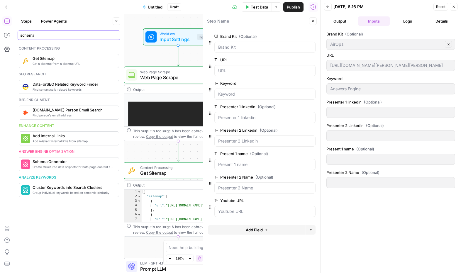
click at [46, 32] on input "schema" at bounding box center [68, 35] width 97 height 6
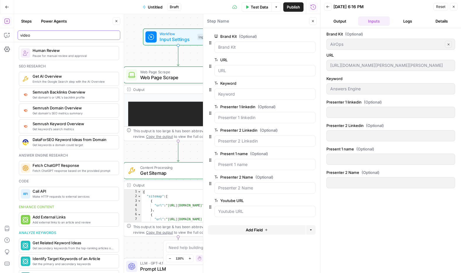
scroll to position [90, 0]
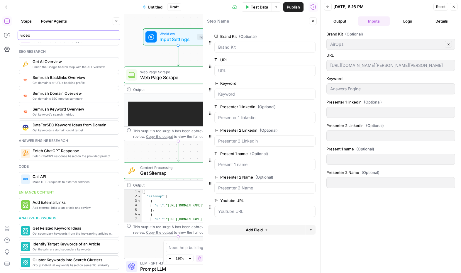
type input "video"
click at [264, 230] on button "Add Field" at bounding box center [257, 229] width 98 height 9
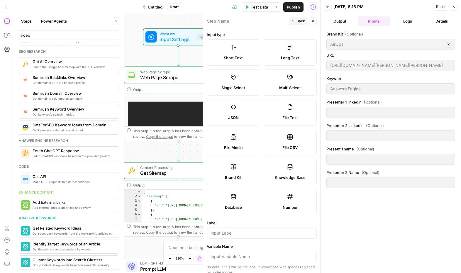
click at [59, 23] on button "Power Agents" at bounding box center [54, 20] width 33 height 9
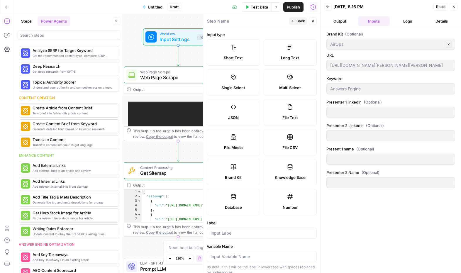
scroll to position [0, 0]
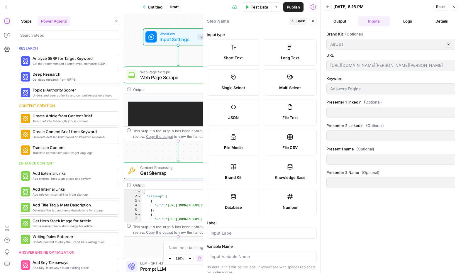
click at [29, 24] on button "Steps" at bounding box center [27, 20] width 18 height 9
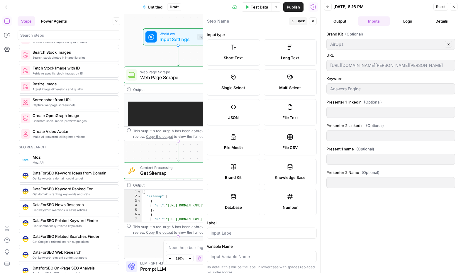
scroll to position [418, 0]
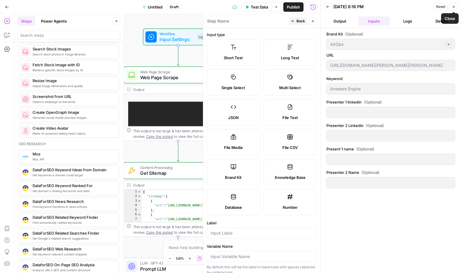
click at [457, 7] on button "Close" at bounding box center [454, 7] width 8 height 8
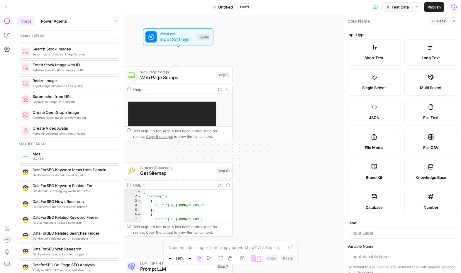
click at [200, 78] on span "Web Page Scrape" at bounding box center [176, 77] width 73 height 7
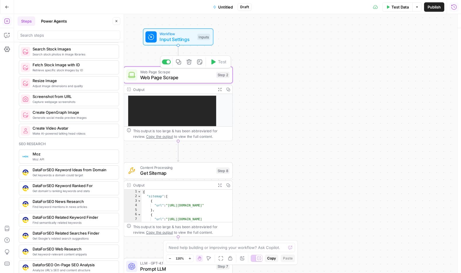
type textarea "Web Page Scrape"
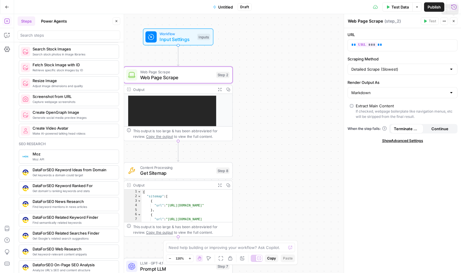
click at [444, 21] on icon "button" at bounding box center [445, 21] width 4 height 4
click at [191, 169] on span "Content Processing" at bounding box center [176, 168] width 73 height 6
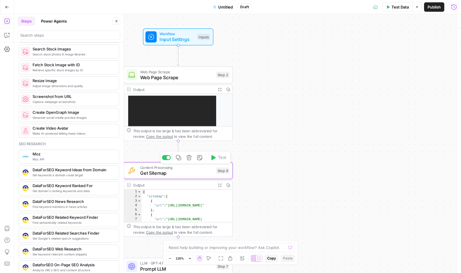
type textarea "Get Sitemap"
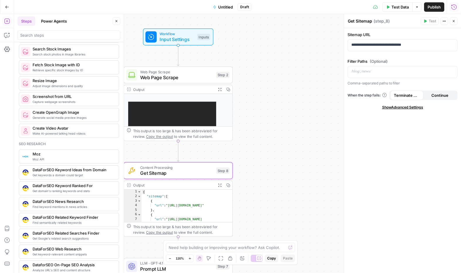
click at [181, 72] on span "Web Page Scrape" at bounding box center [176, 72] width 73 height 6
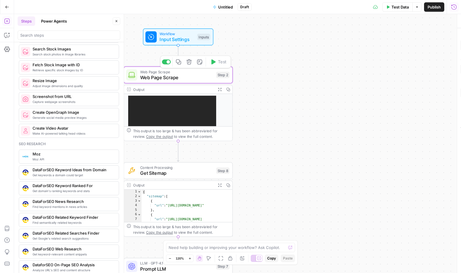
type textarea "Web Page Scrape"
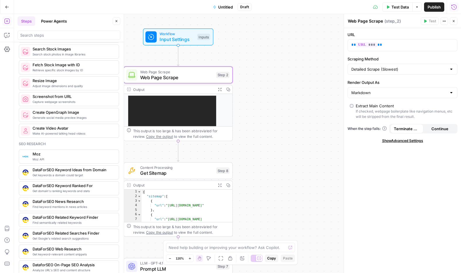
click at [444, 21] on icon "button" at bounding box center [443, 21] width 1 height 1
click at [407, 21] on div "Web Page Scrape Web Page Scrape ( step_2 )" at bounding box center [384, 21] width 72 height 6
click at [416, 4] on button "Options" at bounding box center [417, 6] width 9 height 9
click at [394, 31] on span "View Last Test" at bounding box center [401, 29] width 26 height 6
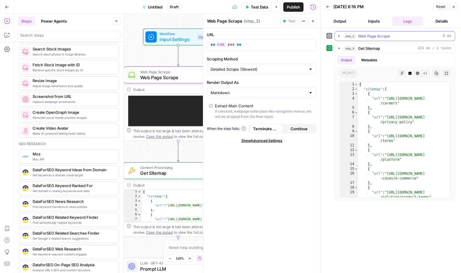
click at [373, 35] on span "Web Page Scrape" at bounding box center [374, 36] width 32 height 6
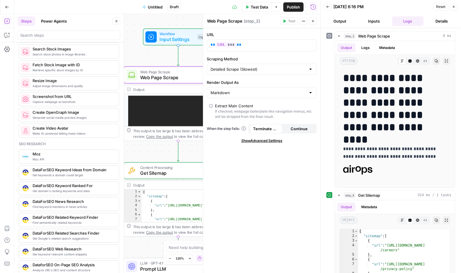
click at [373, 21] on button "Inputs" at bounding box center [374, 20] width 32 height 9
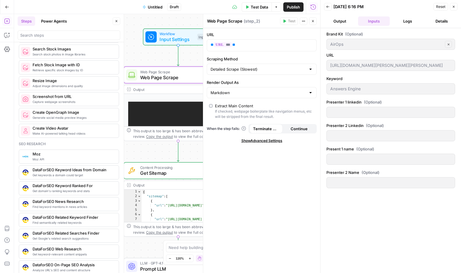
click at [449, 44] on icon "button" at bounding box center [449, 44] width 2 height 2
click at [156, 269] on span "Prompt LLM" at bounding box center [176, 269] width 73 height 7
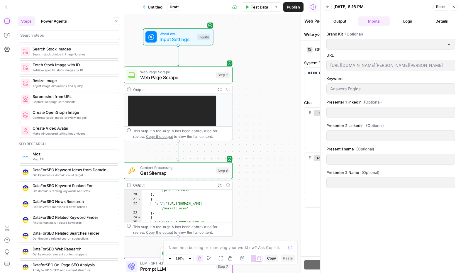
type textarea "Prompt LLM"
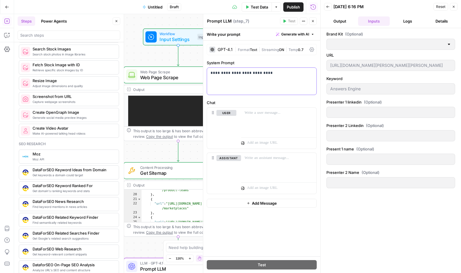
click at [233, 75] on p "**********" at bounding box center [262, 73] width 102 height 6
click at [310, 75] on button "Variables Menu" at bounding box center [311, 73] width 5 height 5
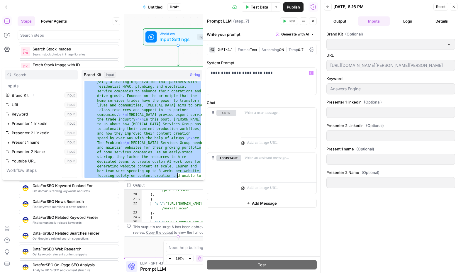
scroll to position [955, 0]
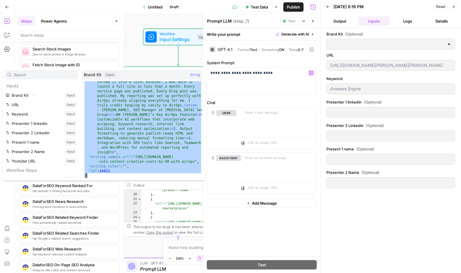
drag, startPoint x: 85, startPoint y: 85, endPoint x: 178, endPoint y: 234, distance: 176.4
click at [178, 234] on body "**********" at bounding box center [230, 136] width 461 height 273
type textarea "**********"
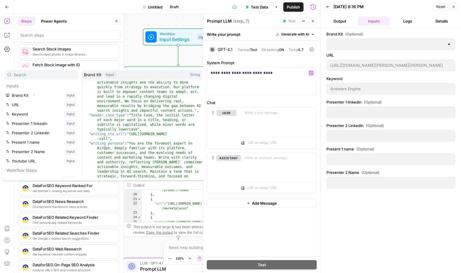
scroll to position [142, 0]
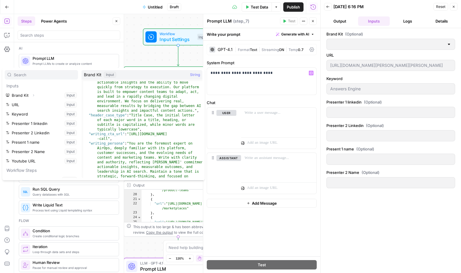
scroll to position [142, 0]
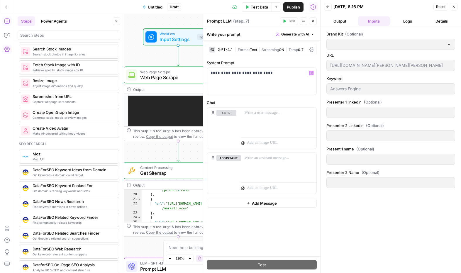
click at [10, 53] on button "Settings" at bounding box center [6, 49] width 9 height 9
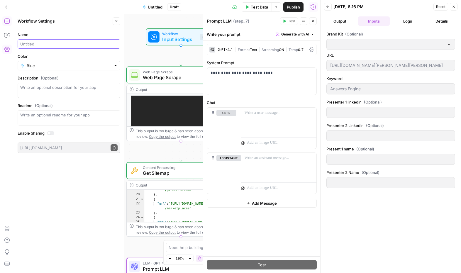
click at [50, 46] on input "Name" at bounding box center [68, 44] width 97 height 6
type input "Article Workflow"
click at [272, 9] on button "Options" at bounding box center [276, 6] width 9 height 9
click at [454, 9] on button "Close" at bounding box center [454, 7] width 8 height 8
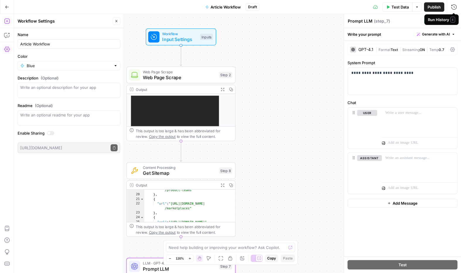
click at [455, 23] on div "Run History E" at bounding box center [442, 19] width 34 height 11
click at [320, 33] on div "**********" at bounding box center [237, 143] width 447 height 259
click at [453, 21] on icon "button" at bounding box center [454, 21] width 4 height 4
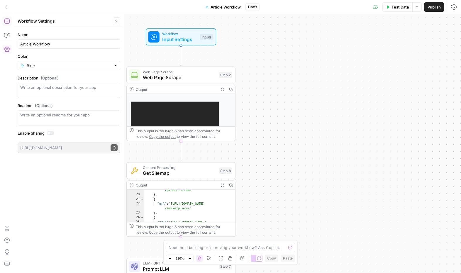
click at [9, 48] on icon "button" at bounding box center [7, 49] width 6 height 5
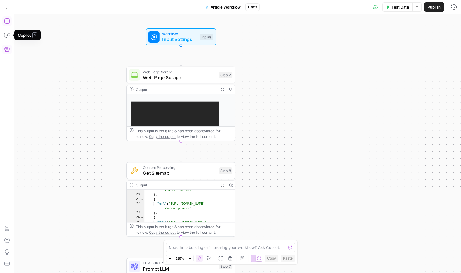
click at [7, 49] on icon "button" at bounding box center [7, 49] width 6 height 6
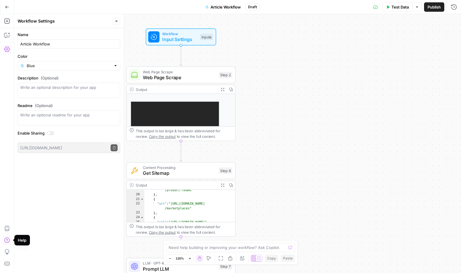
click at [8, 243] on icon "button" at bounding box center [6, 240] width 5 height 5
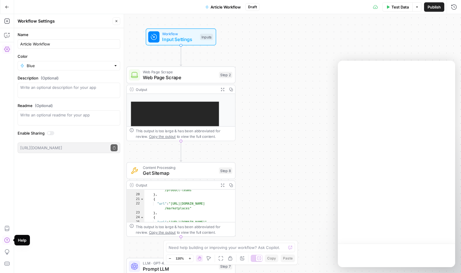
scroll to position [0, 0]
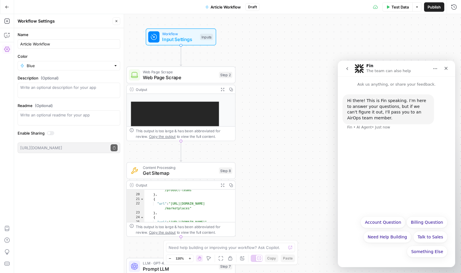
click at [358, 255] on div "Something Else Account Question Billing Question Need Help Building Talk to Sal…" at bounding box center [397, 239] width 102 height 44
click at [363, 149] on div "Hi there! This is Fin speaking. I’m here to answer your questions, but if we ca…" at bounding box center [396, 149] width 117 height 125
click at [393, 245] on div "Something Else Account Question Billing Question Need Help Building Talk to Sal…" at bounding box center [397, 239] width 102 height 44
click at [393, 238] on button "Need Help Building" at bounding box center [388, 237] width 48 height 12
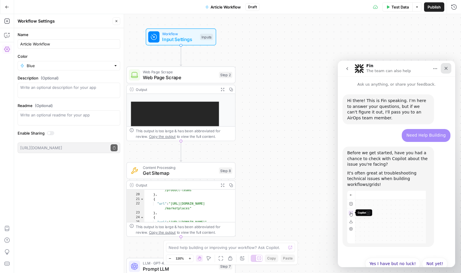
scroll to position [7, 0]
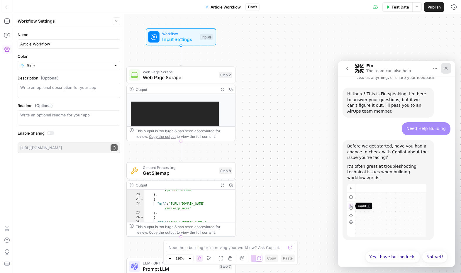
click at [451, 69] on div "Close" at bounding box center [446, 68] width 11 height 11
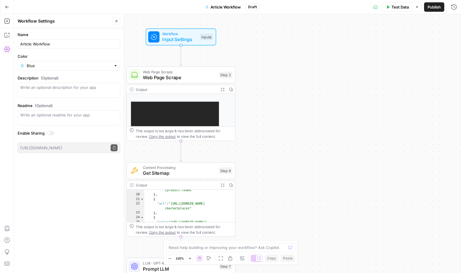
click at [10, 38] on button "Copilot" at bounding box center [6, 35] width 9 height 9
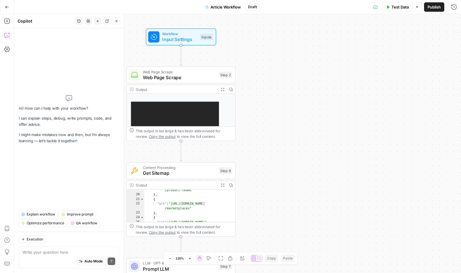
click at [48, 260] on div "Auto Mode Send" at bounding box center [69, 261] width 93 height 13
type textarea "Where can I edit the brand kit?"
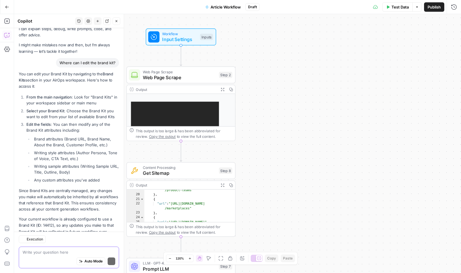
scroll to position [34, 0]
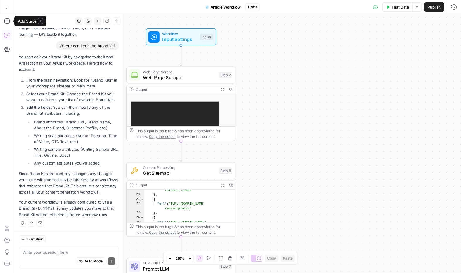
click at [14, 1] on div "Go Back Article Workflow Draft Test Data Options Publish Run History" at bounding box center [230, 7] width 461 height 14
click at [8, 6] on icon "button" at bounding box center [7, 7] width 4 height 4
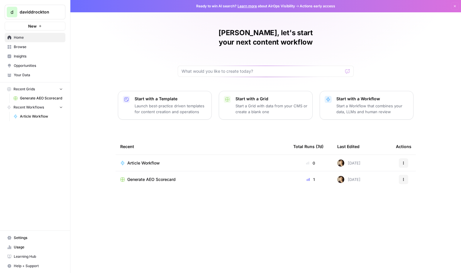
click at [405, 161] on icon "button" at bounding box center [404, 163] width 4 height 4
click at [380, 168] on span "Edit in Studio" at bounding box center [377, 168] width 47 height 6
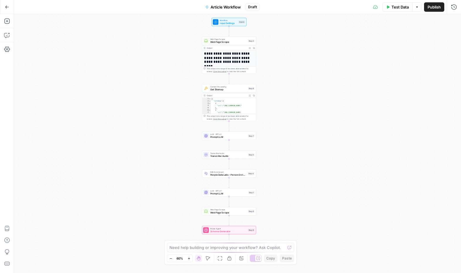
click at [3, 8] on button "Go Back" at bounding box center [7, 7] width 11 height 11
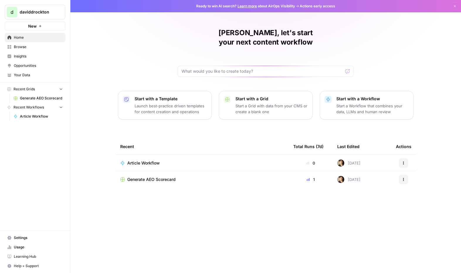
click at [61, 13] on icon "Workspace: daviddrockton" at bounding box center [61, 12] width 6 height 6
click at [75, 132] on div "David, let's start your next content workflow Start with a Template Launch best…" at bounding box center [265, 136] width 391 height 273
click at [23, 238] on span "Settings" at bounding box center [38, 237] width 49 height 5
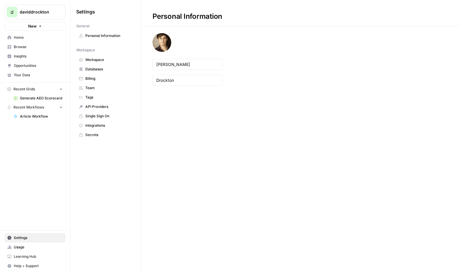
click at [99, 35] on span "Personal Information" at bounding box center [108, 35] width 47 height 5
click at [95, 106] on span "API Providers" at bounding box center [108, 106] width 47 height 5
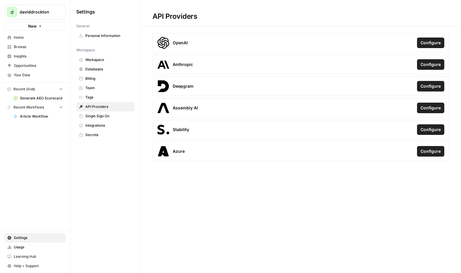
click at [434, 137] on div "Stability Configure" at bounding box center [301, 129] width 297 height 19
click at [434, 129] on span "Configure" at bounding box center [431, 130] width 20 height 6
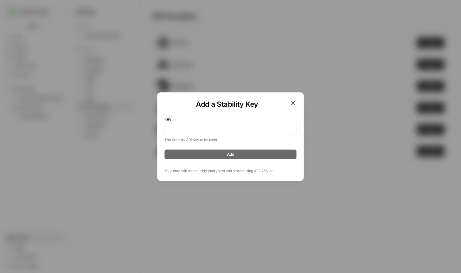
click at [294, 102] on icon "button" at bounding box center [293, 103] width 7 height 7
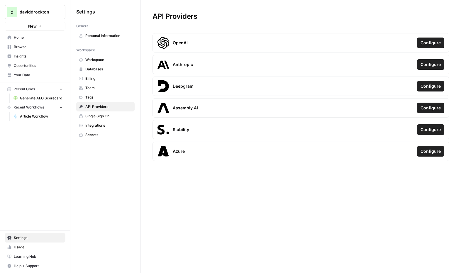
click at [94, 62] on span "Workspace" at bounding box center [108, 59] width 47 height 5
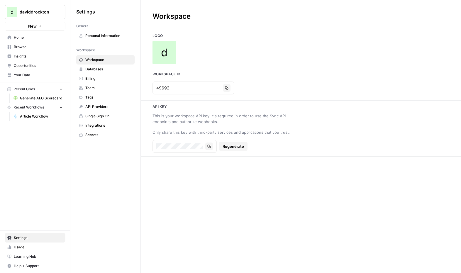
click at [30, 248] on span "Usage" at bounding box center [38, 247] width 49 height 5
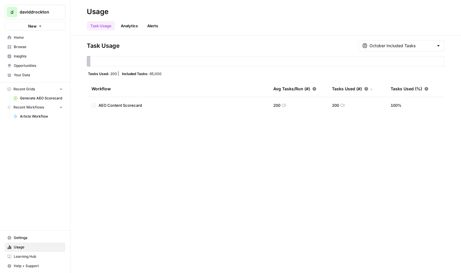
click at [23, 115] on span "Article Workflow" at bounding box center [41, 116] width 43 height 5
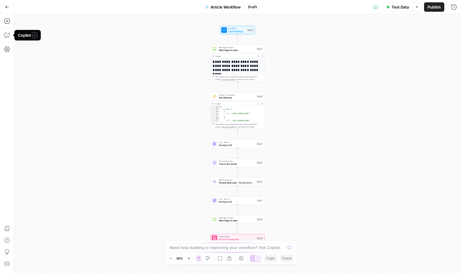
click at [5, 9] on button "Go Back" at bounding box center [7, 7] width 11 height 11
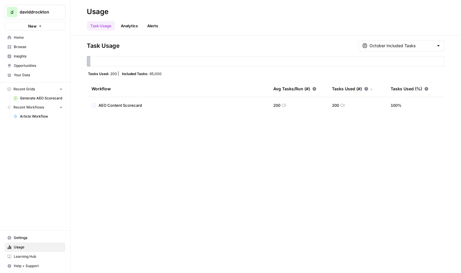
click at [117, 105] on span "AEO Content Scorecard" at bounding box center [120, 105] width 43 height 6
click at [287, 105] on icon at bounding box center [284, 105] width 5 height 5
click at [408, 53] on div "Task Usage October Included Tasks Tasks Used: 200 Included Tasks: 65,000 Workfl…" at bounding box center [266, 76] width 358 height 73
click at [411, 47] on input "text" at bounding box center [402, 46] width 64 height 6
click at [416, 82] on div "Oct 6, 2025 1 pm - Oct 6, 2025 2 pm" at bounding box center [411, 79] width 58 height 5
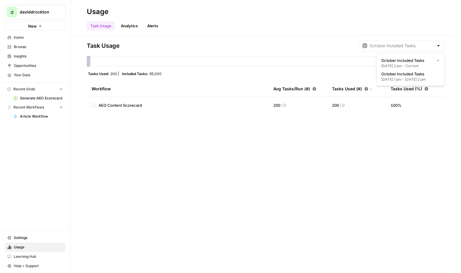
type input "October Included Tasks"
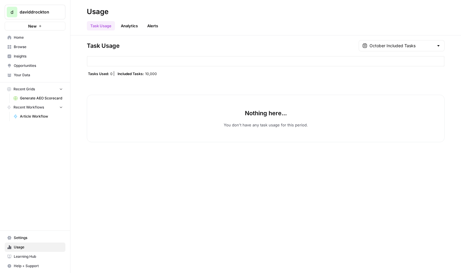
click at [416, 49] on div "October Included Tasks" at bounding box center [402, 45] width 86 height 11
click at [412, 58] on span "October Included Tasks" at bounding box center [410, 61] width 56 height 6
type input "October Included Tasks"
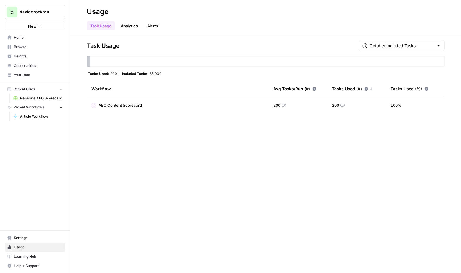
click at [130, 26] on link "Analytics" at bounding box center [129, 25] width 24 height 9
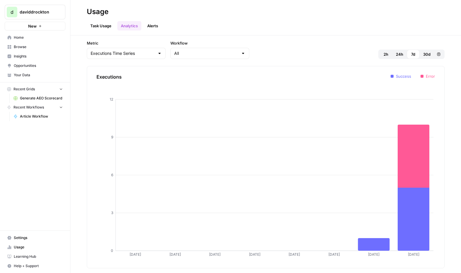
click at [162, 26] on link "Alerts" at bounding box center [153, 25] width 18 height 9
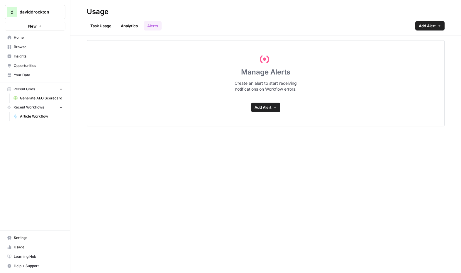
click at [35, 264] on span "Help + Support" at bounding box center [38, 266] width 49 height 5
click at [89, 263] on span "Chat & Support" at bounding box center [97, 263] width 39 height 5
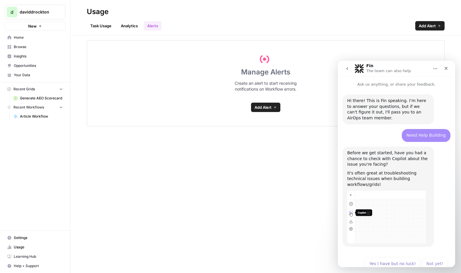
scroll to position [7, 0]
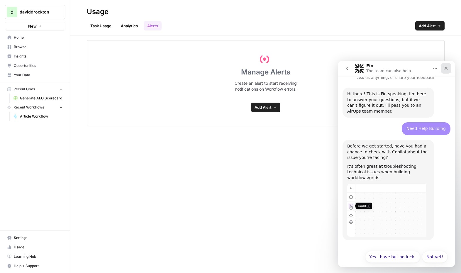
click at [451, 68] on div "Close" at bounding box center [446, 68] width 11 height 11
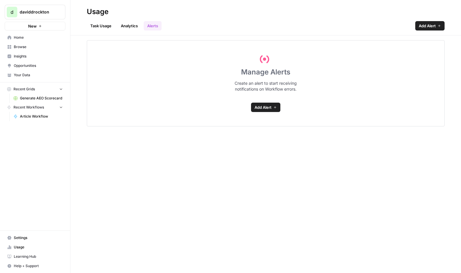
click at [38, 261] on link "Learning Hub" at bounding box center [35, 256] width 61 height 9
click at [34, 264] on span "Help + Support" at bounding box center [38, 266] width 49 height 5
click at [92, 263] on span "Chat & Support" at bounding box center [97, 263] width 39 height 5
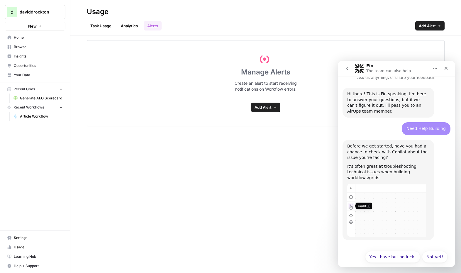
click at [214, 162] on section "Manage Alerts Create an alert to start receiving notifications on Workflow erro…" at bounding box center [266, 154] width 358 height 228
click at [33, 115] on span "Article Workflow" at bounding box center [41, 116] width 43 height 5
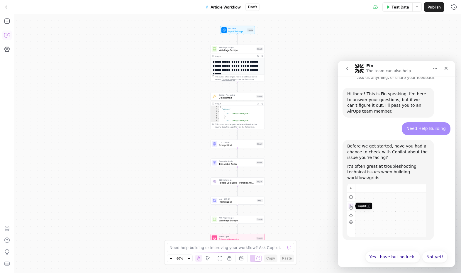
click at [8, 39] on button "Copilot" at bounding box center [6, 35] width 9 height 9
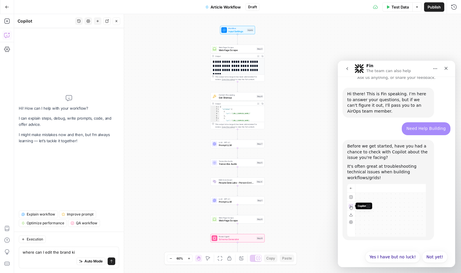
type textarea "where can I edit the brand kit"
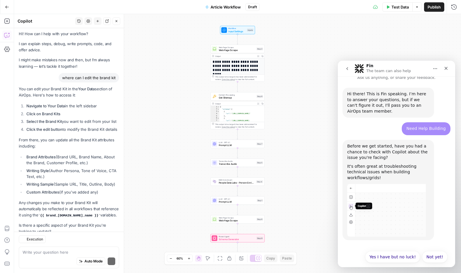
scroll to position [19, 0]
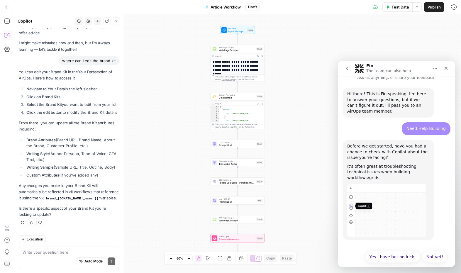
click at [7, 11] on button "Go Back" at bounding box center [7, 7] width 11 height 11
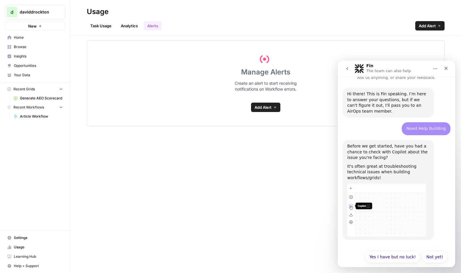
click at [25, 76] on span "Your Data" at bounding box center [38, 75] width 49 height 5
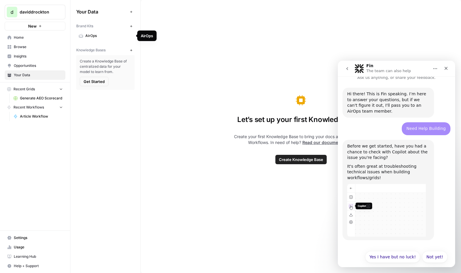
click at [105, 37] on span "AirOps" at bounding box center [108, 35] width 47 height 5
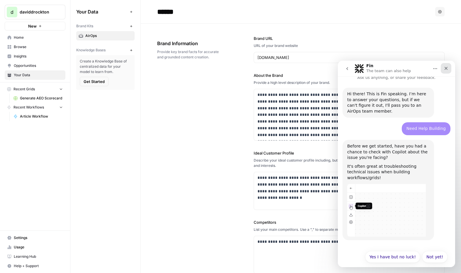
click at [447, 72] on div "Close" at bounding box center [446, 68] width 11 height 11
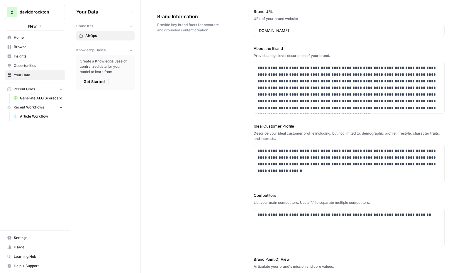
scroll to position [28, 0]
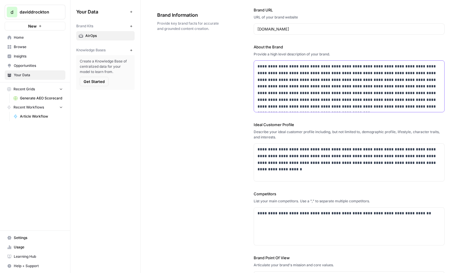
click at [430, 93] on p "**********" at bounding box center [349, 86] width 183 height 47
drag, startPoint x: 427, startPoint y: 104, endPoint x: 172, endPoint y: 27, distance: 266.5
click at [172, 27] on div "**********" at bounding box center [301, 158] width 288 height 327
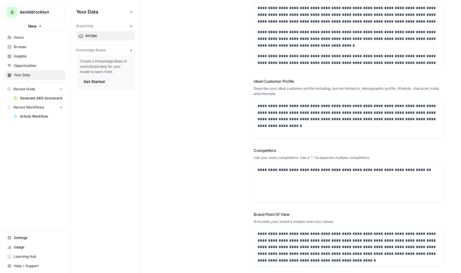
scroll to position [87, 0]
drag, startPoint x: 437, startPoint y: 122, endPoint x: 255, endPoint y: 106, distance: 182.4
click at [255, 106] on div "**********" at bounding box center [349, 120] width 191 height 38
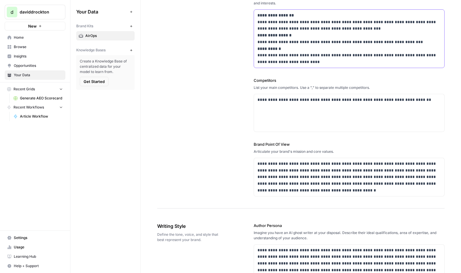
scroll to position [178, 0]
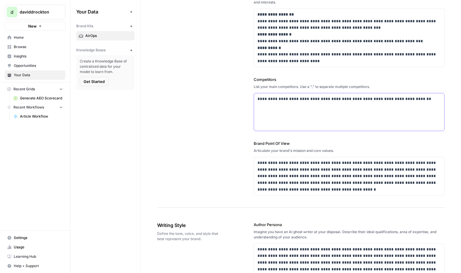
click at [312, 111] on div "**********" at bounding box center [349, 112] width 191 height 38
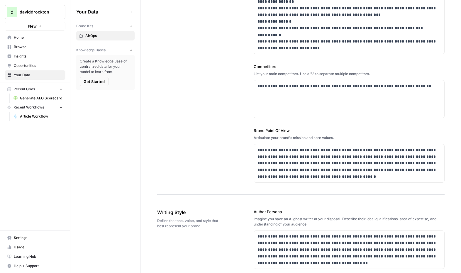
scroll to position [191, 0]
drag, startPoint x: 433, startPoint y: 87, endPoint x: 325, endPoint y: 97, distance: 108.2
click at [232, 68] on div "**********" at bounding box center [301, 14] width 288 height 363
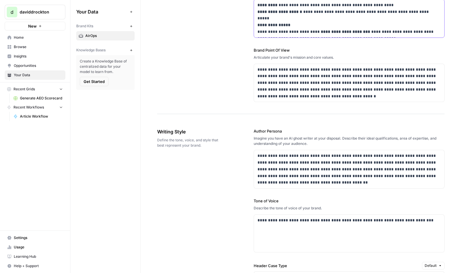
scroll to position [284, 0]
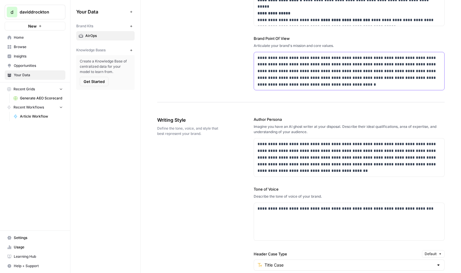
click at [330, 87] on p "**********" at bounding box center [349, 71] width 183 height 33
drag, startPoint x: 297, startPoint y: 86, endPoint x: 244, endPoint y: 41, distance: 69.9
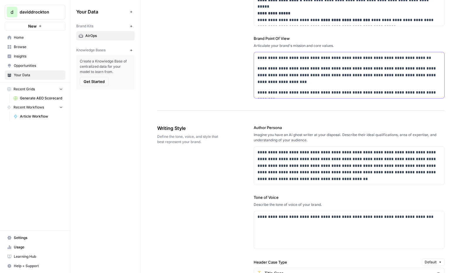
click at [359, 59] on p "**********" at bounding box center [349, 58] width 183 height 7
click at [370, 69] on p "**********" at bounding box center [349, 75] width 183 height 20
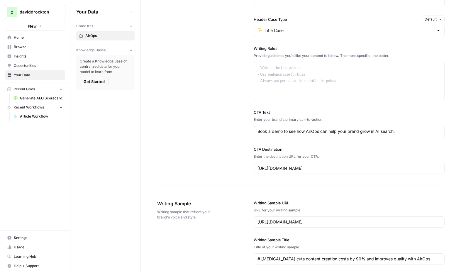
scroll to position [528, 0]
click at [313, 64] on p at bounding box center [349, 67] width 183 height 7
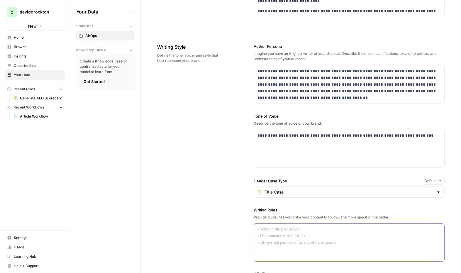
scroll to position [363, 0]
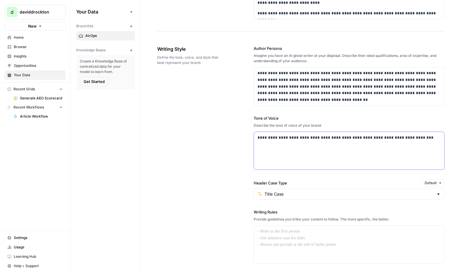
drag, startPoint x: 423, startPoint y: 138, endPoint x: 182, endPoint y: 129, distance: 240.9
click at [182, 129] on div "**********" at bounding box center [301, 192] width 288 height 316
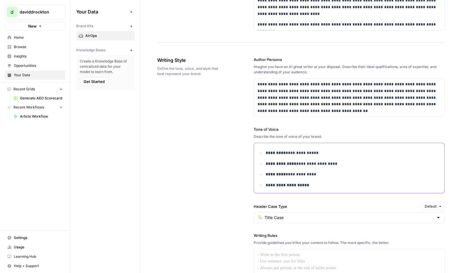
scroll to position [353, 0]
click at [294, 114] on div "**********" at bounding box center [349, 97] width 191 height 38
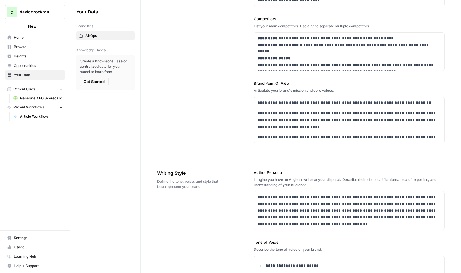
scroll to position [0, 0]
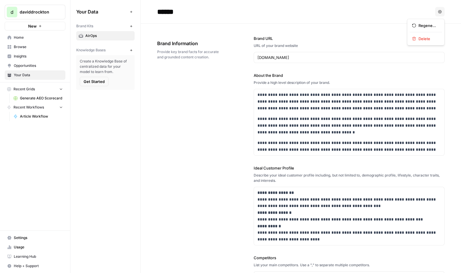
click at [441, 13] on icon "button" at bounding box center [441, 12] width 4 height 4
click at [361, 12] on div "******" at bounding box center [295, 11] width 276 height 9
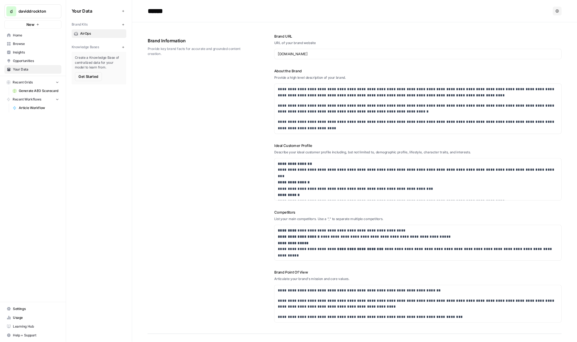
scroll to position [325, 0]
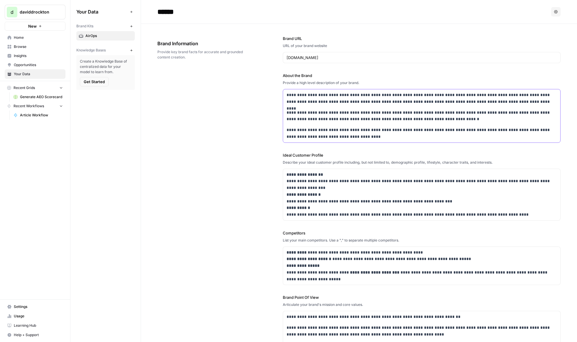
click at [461, 139] on p "**********" at bounding box center [422, 134] width 270 height 14
drag, startPoint x: 368, startPoint y: 137, endPoint x: 230, endPoint y: 55, distance: 159.9
click at [230, 55] on div "**********" at bounding box center [358, 193] width 403 height 339
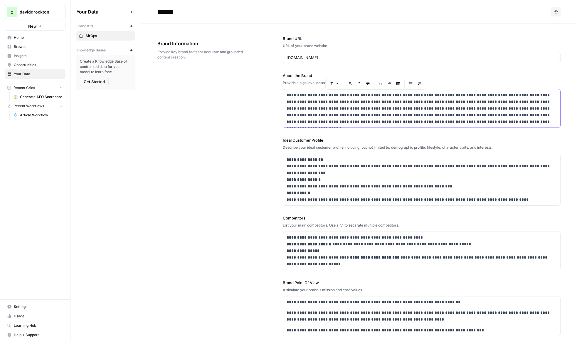
drag, startPoint x: 485, startPoint y: 123, endPoint x: 270, endPoint y: 88, distance: 218.0
click at [270, 88] on div "**********" at bounding box center [358, 186] width 403 height 324
click at [461, 193] on p "**********" at bounding box center [422, 179] width 270 height 47
drag, startPoint x: 504, startPoint y: 199, endPoint x: 209, endPoint y: 144, distance: 300.2
click at [209, 144] on div "**********" at bounding box center [358, 186] width 403 height 324
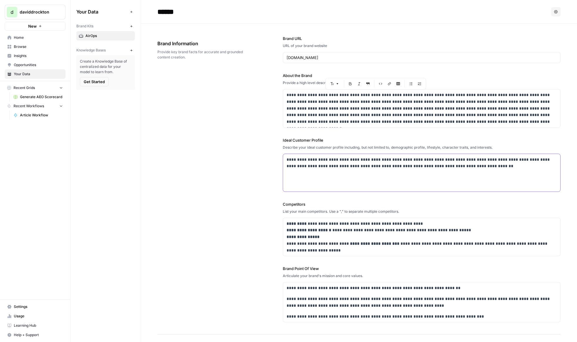
click at [304, 175] on div "**********" at bounding box center [421, 173] width 277 height 38
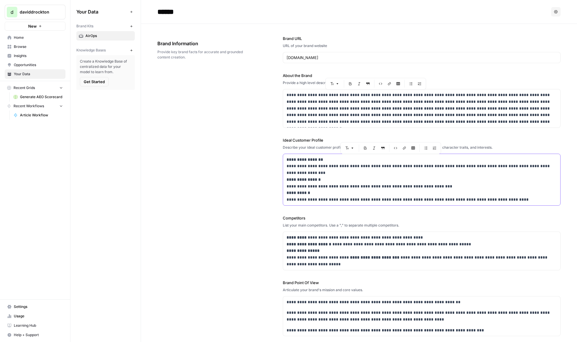
click at [321, 170] on p "**********" at bounding box center [422, 179] width 270 height 47
drag, startPoint x: 314, startPoint y: 173, endPoint x: 282, endPoint y: 165, distance: 32.7
click at [282, 165] on div "**********" at bounding box center [358, 186] width 403 height 324
drag, startPoint x: 442, startPoint y: 187, endPoint x: 286, endPoint y: 185, distance: 156.2
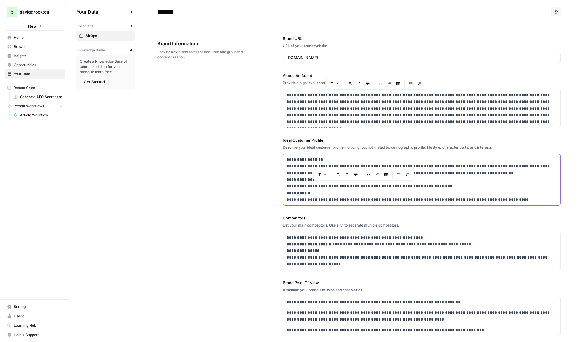
click at [287, 185] on p "**********" at bounding box center [422, 179] width 270 height 47
paste div
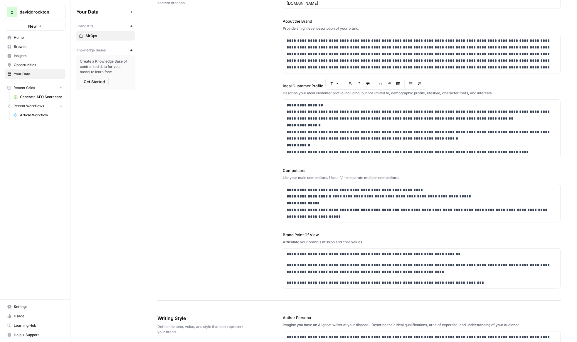
scroll to position [55, 0]
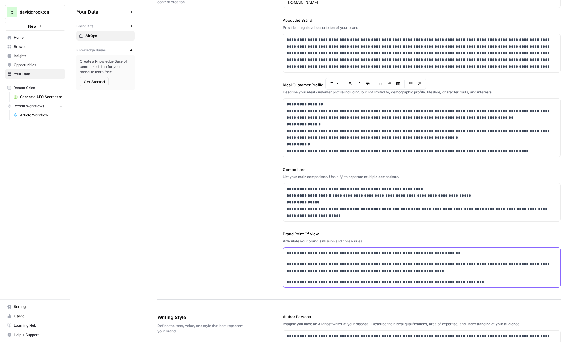
click at [442, 251] on p "**********" at bounding box center [422, 253] width 270 height 7
click at [437, 251] on p "**********" at bounding box center [422, 253] width 270 height 7
drag, startPoint x: 440, startPoint y: 251, endPoint x: 279, endPoint y: 252, distance: 161.5
click at [279, 252] on div "**********" at bounding box center [358, 134] width 403 height 331
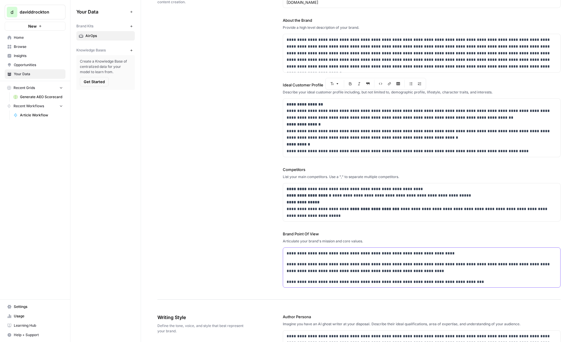
click at [419, 252] on p "**********" at bounding box center [422, 253] width 270 height 7
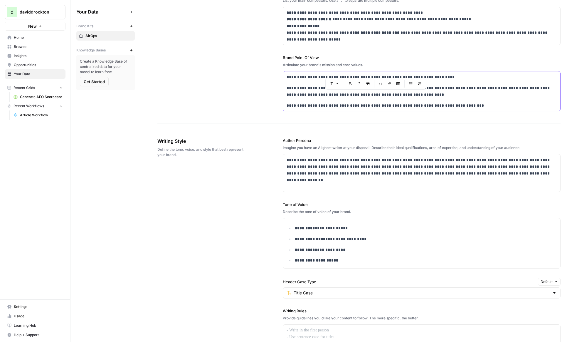
scroll to position [235, 0]
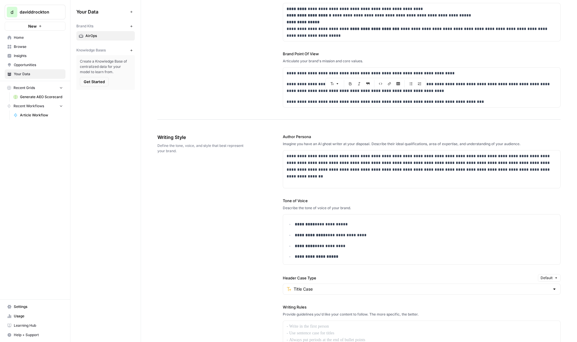
click at [358, 266] on div "**********" at bounding box center [422, 283] width 278 height 322
click at [350, 255] on p "**********" at bounding box center [426, 256] width 262 height 7
paste div
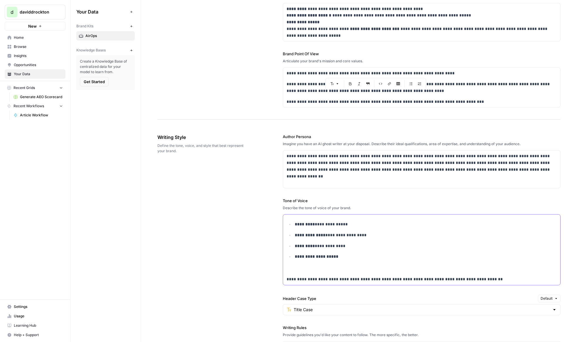
click at [285, 273] on div "**********" at bounding box center [421, 249] width 277 height 70
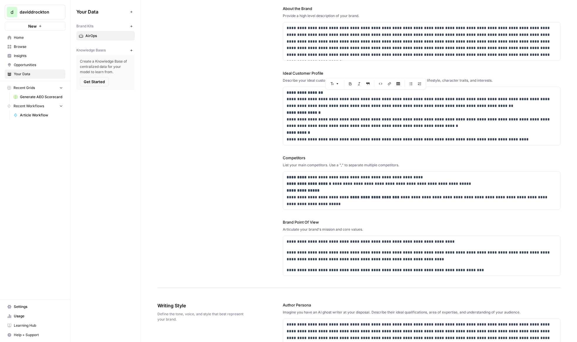
scroll to position [0, 0]
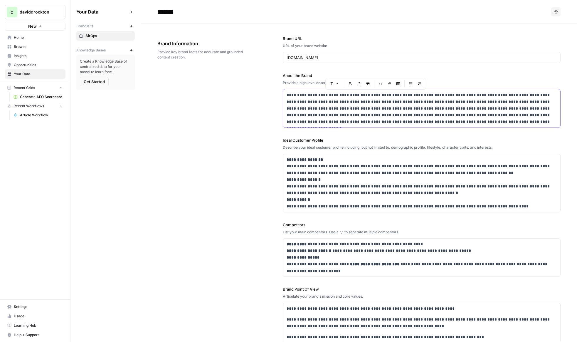
click at [341, 94] on p "**********" at bounding box center [422, 108] width 270 height 33
click at [461, 114] on p "**********" at bounding box center [422, 108] width 270 height 33
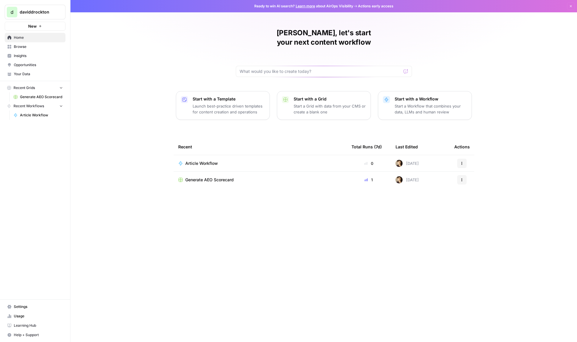
click at [41, 115] on span "Article Workflow" at bounding box center [41, 114] width 43 height 5
